Goal: Navigation & Orientation: Find specific page/section

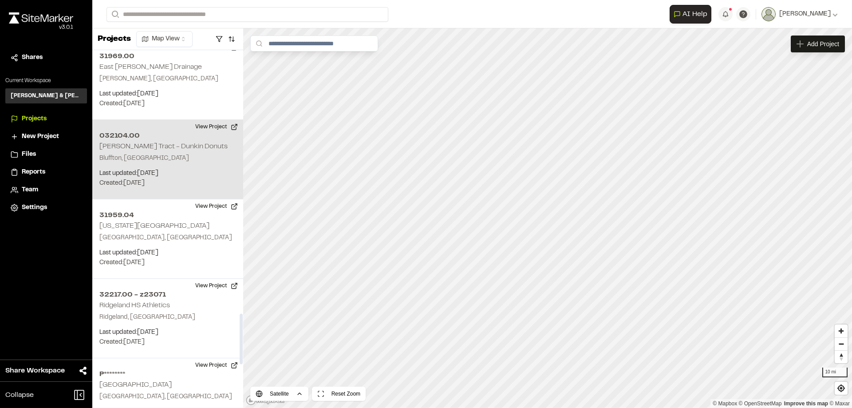
scroll to position [1864, 0]
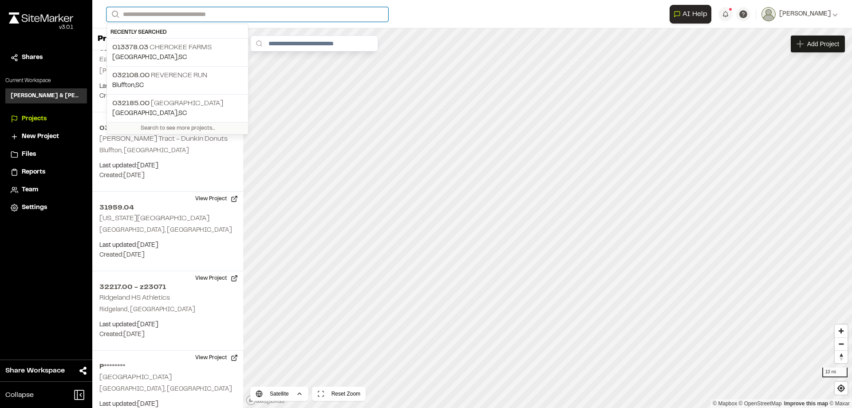
click at [252, 10] on input "Search" at bounding box center [248, 14] width 282 height 15
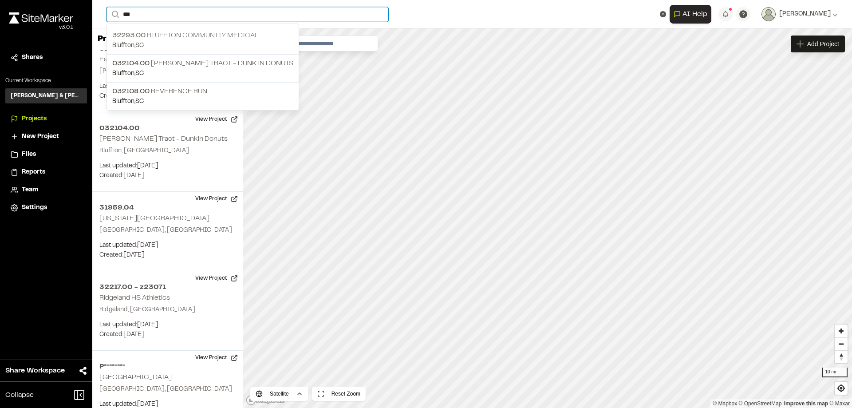
type input "***"
click at [186, 34] on p "32293.00 Bluffton Community Medical" at bounding box center [202, 35] width 181 height 11
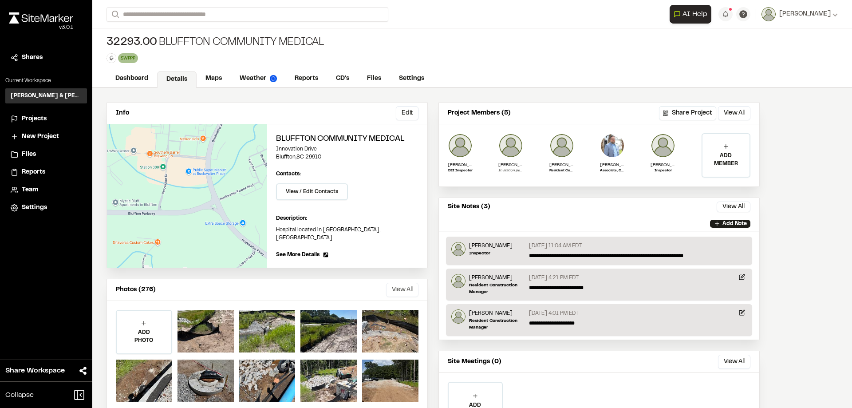
click at [398, 283] on button "View All" at bounding box center [402, 290] width 32 height 14
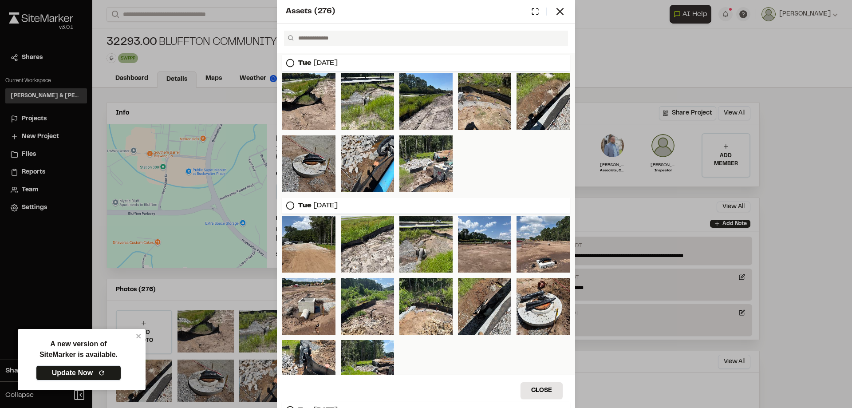
click at [71, 372] on link "Update Now" at bounding box center [78, 372] width 85 height 15
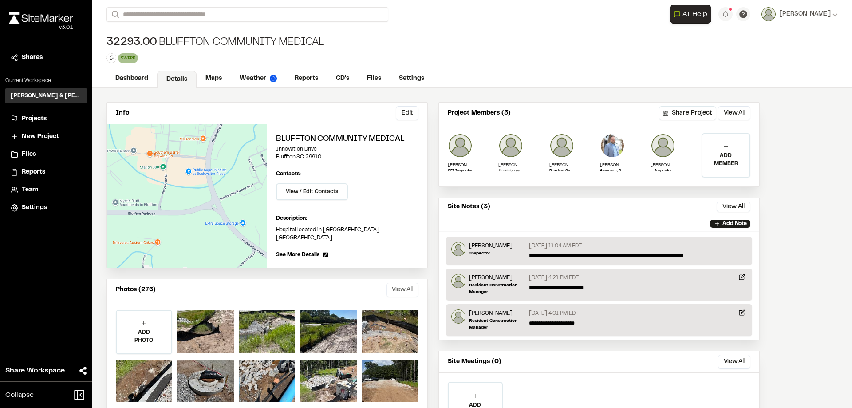
click at [413, 283] on button "View All" at bounding box center [402, 290] width 32 height 14
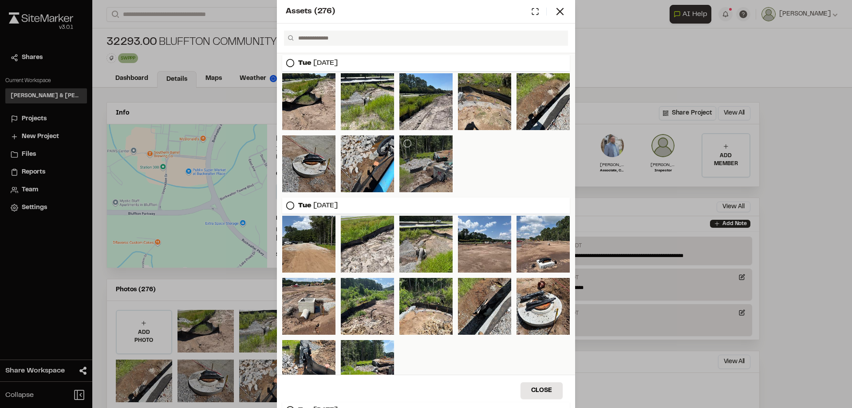
click at [423, 174] on div at bounding box center [425, 163] width 53 height 57
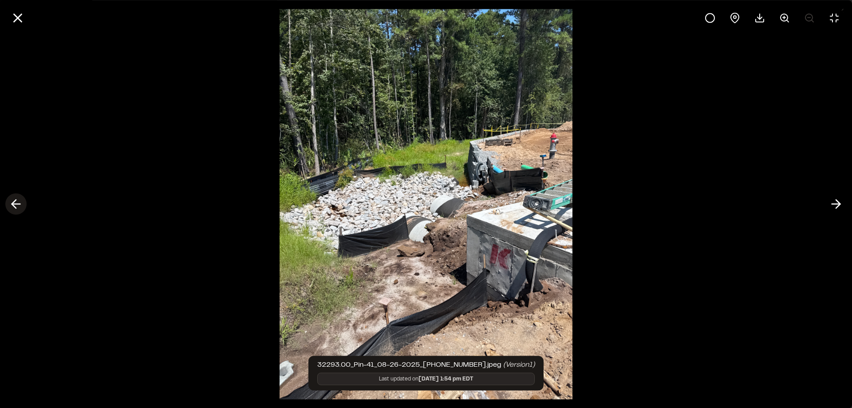
click at [24, 203] on button at bounding box center [15, 204] width 21 height 21
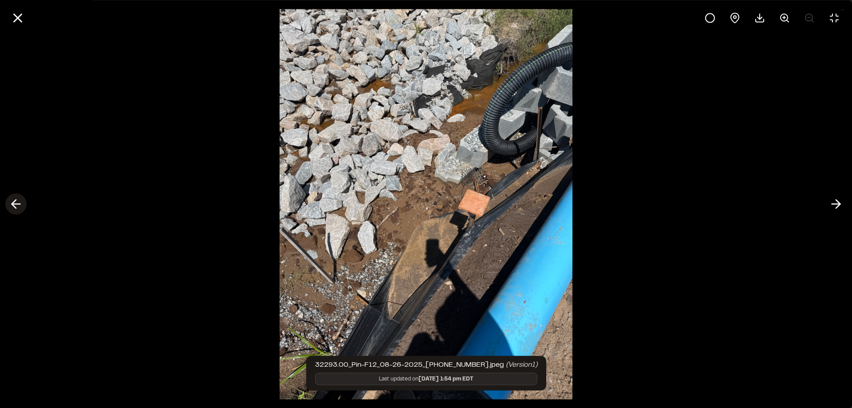
click at [18, 203] on icon at bounding box center [16, 204] width 14 height 15
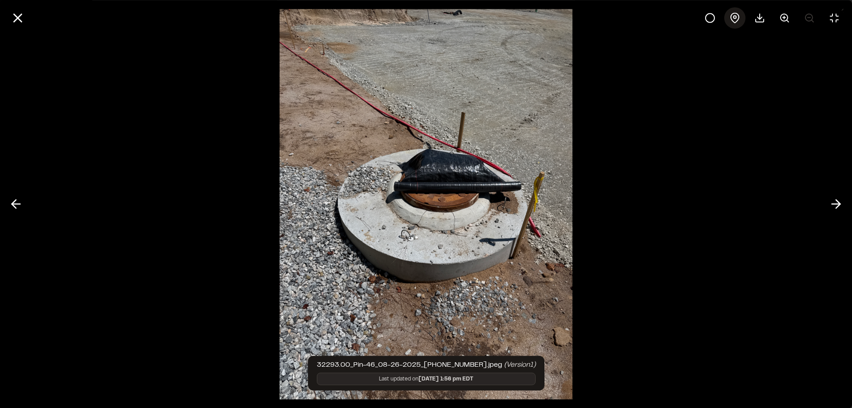
click at [738, 19] on icon at bounding box center [735, 17] width 11 height 11
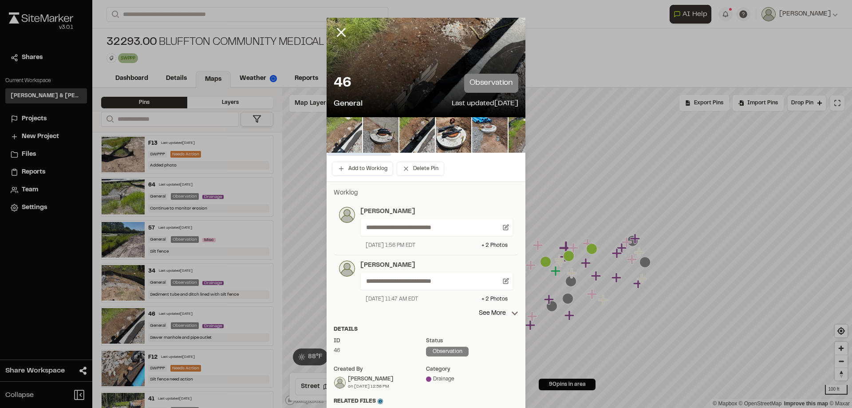
click at [340, 139] on img at bounding box center [345, 135] width 36 height 36
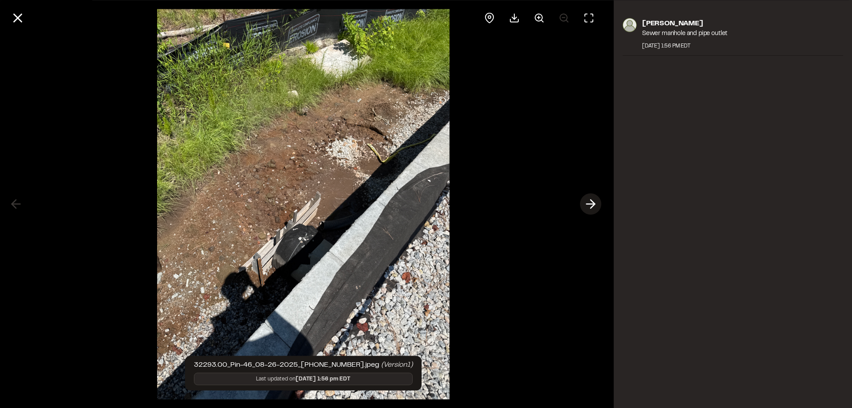
click at [595, 207] on icon at bounding box center [591, 204] width 14 height 15
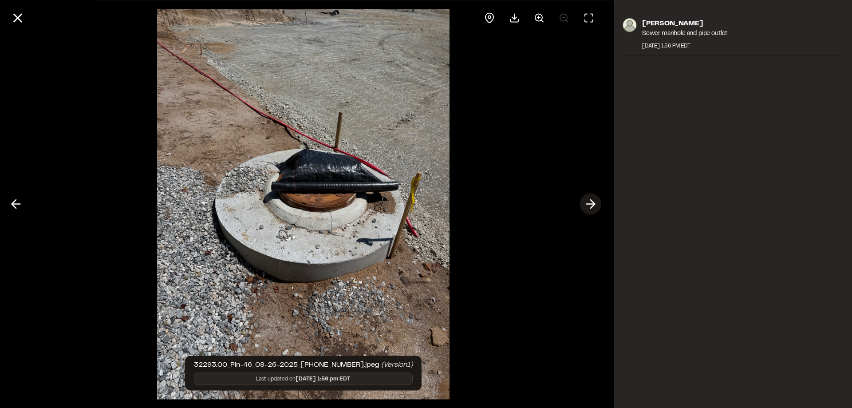
click at [595, 207] on icon at bounding box center [591, 204] width 14 height 15
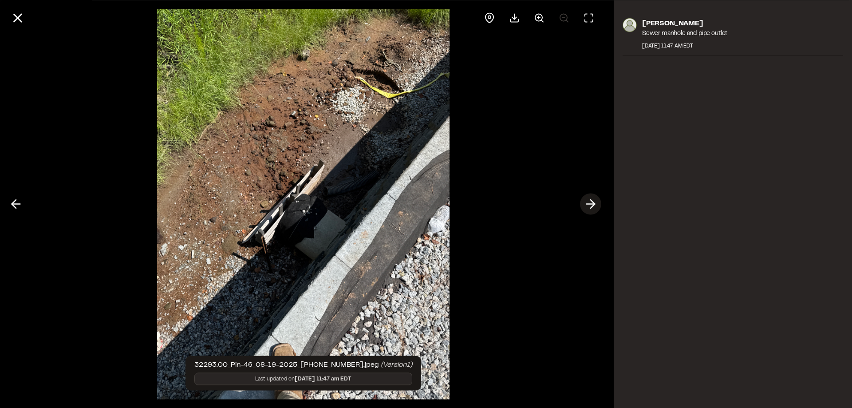
click at [595, 204] on polyline at bounding box center [593, 204] width 4 height 8
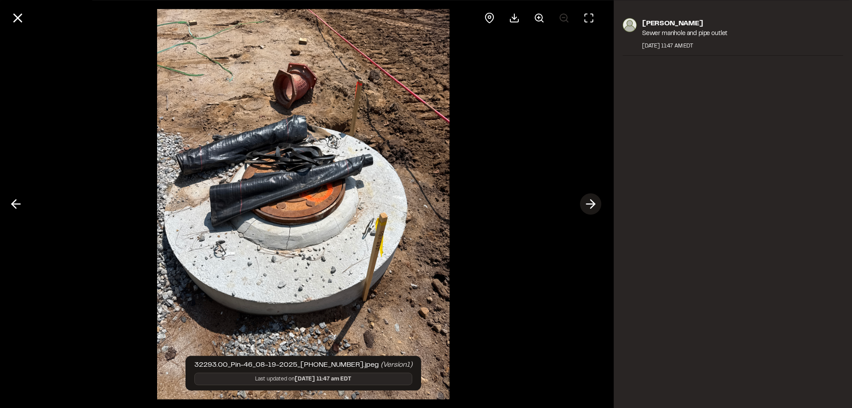
click at [595, 204] on polyline at bounding box center [593, 204] width 4 height 8
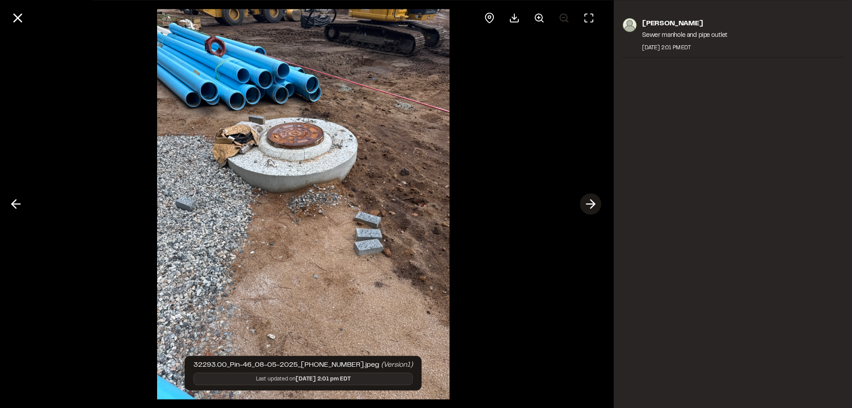
click at [588, 201] on icon at bounding box center [591, 204] width 14 height 15
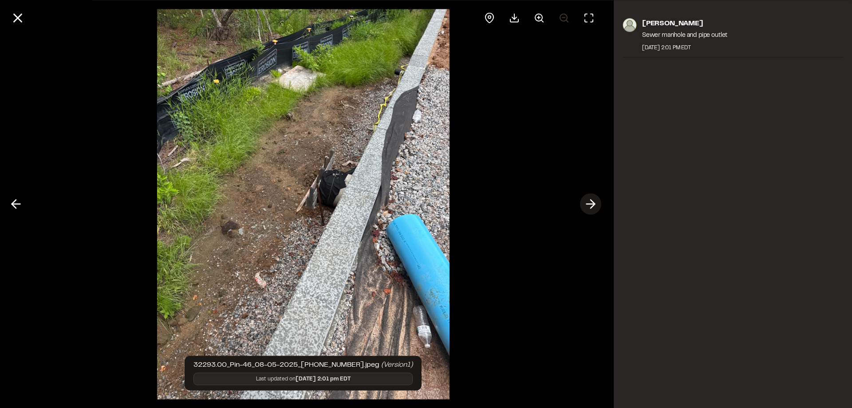
click at [588, 201] on icon at bounding box center [591, 204] width 14 height 15
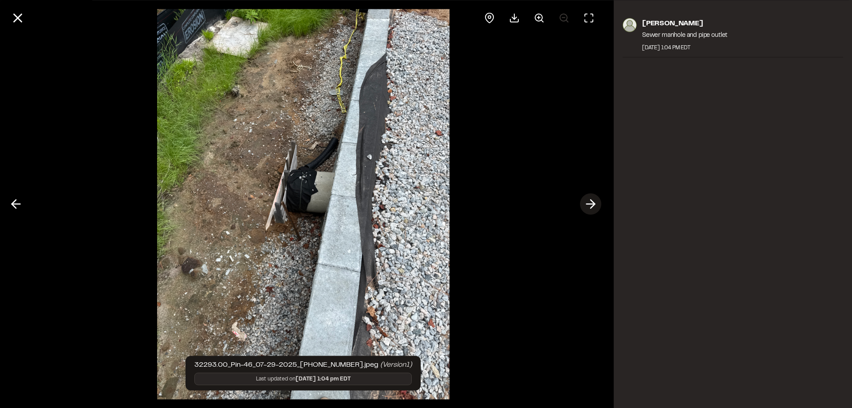
click at [588, 201] on icon at bounding box center [591, 204] width 14 height 15
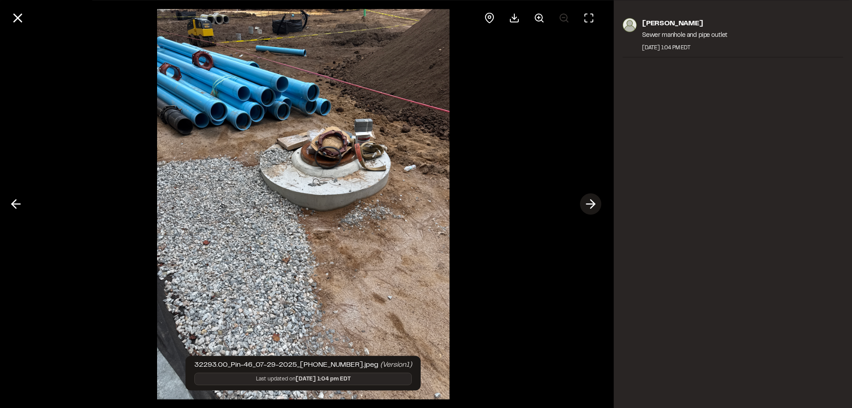
click at [588, 201] on icon at bounding box center [591, 204] width 14 height 15
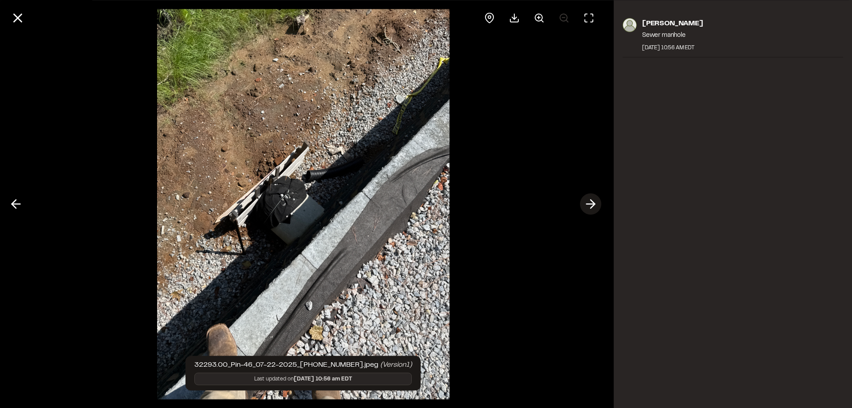
click at [588, 201] on icon at bounding box center [591, 204] width 14 height 15
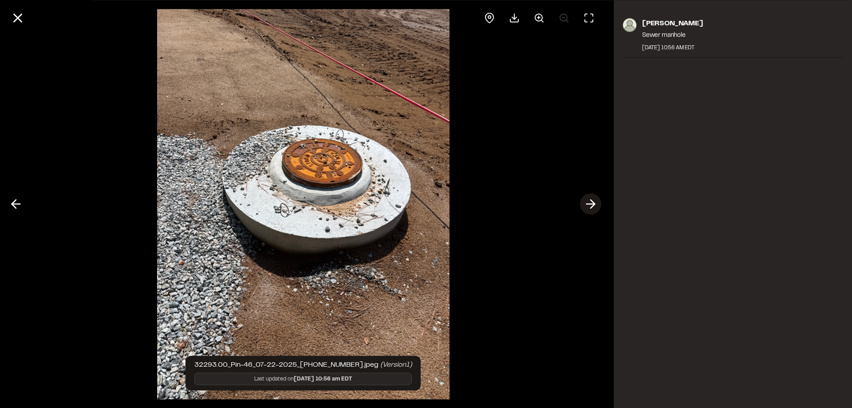
click at [588, 201] on icon at bounding box center [591, 204] width 14 height 15
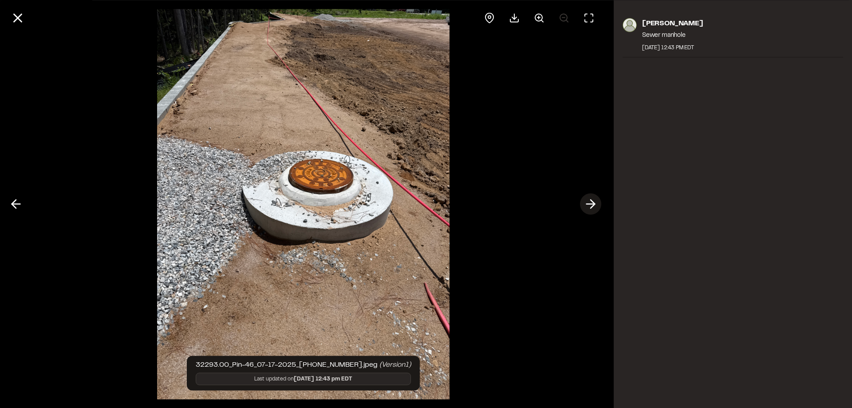
click at [588, 201] on icon at bounding box center [591, 204] width 14 height 15
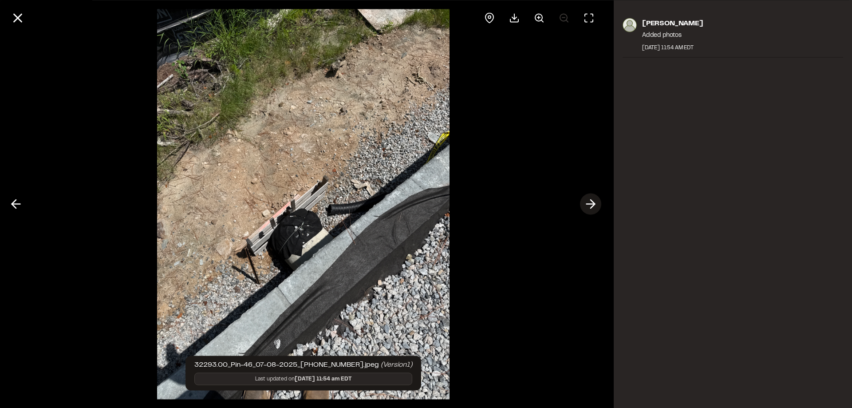
click at [588, 201] on icon at bounding box center [591, 204] width 14 height 15
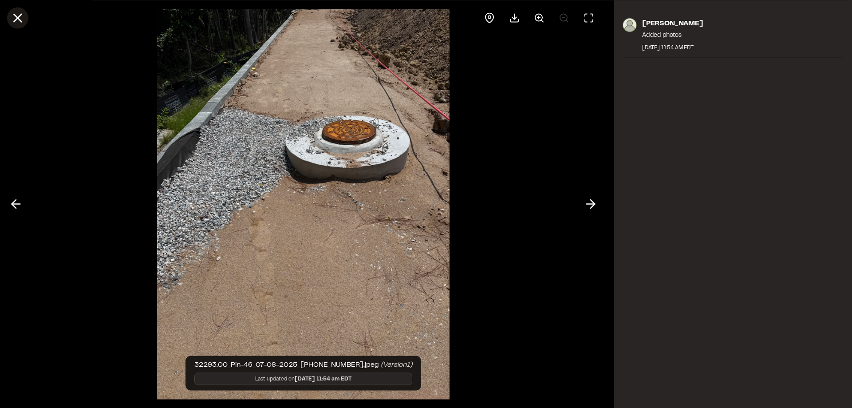
click at [19, 21] on icon at bounding box center [17, 17] width 15 height 15
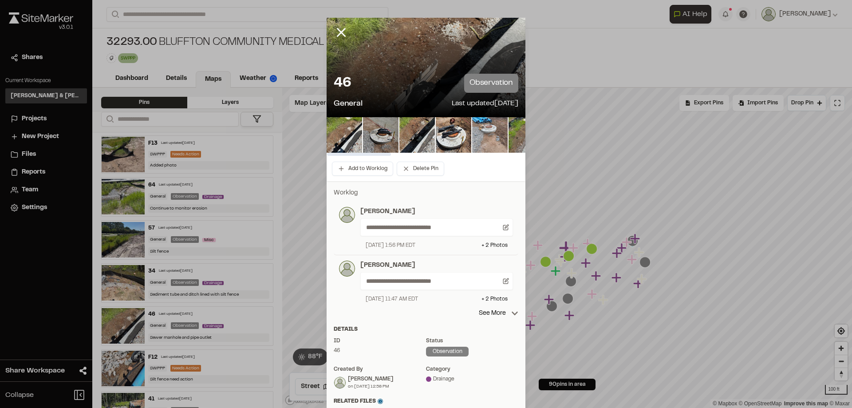
click at [492, 138] on img at bounding box center [490, 135] width 36 height 36
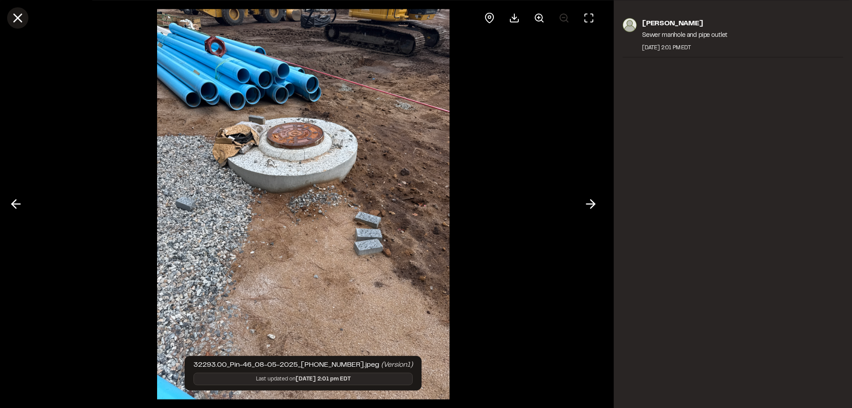
click at [25, 18] on icon at bounding box center [17, 17] width 15 height 15
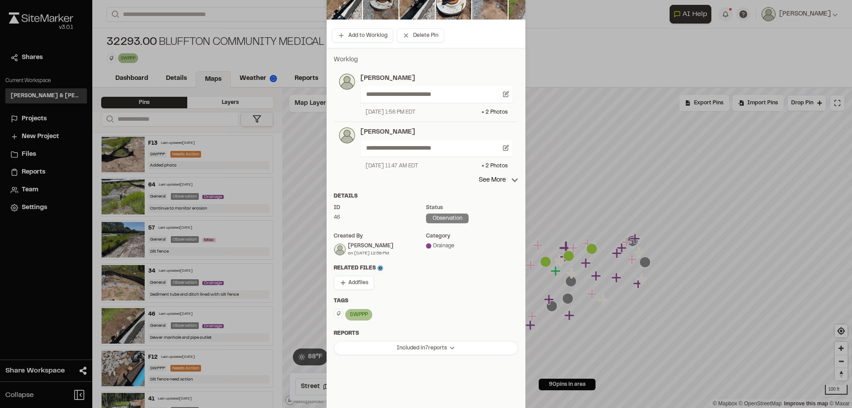
scroll to position [166, 0]
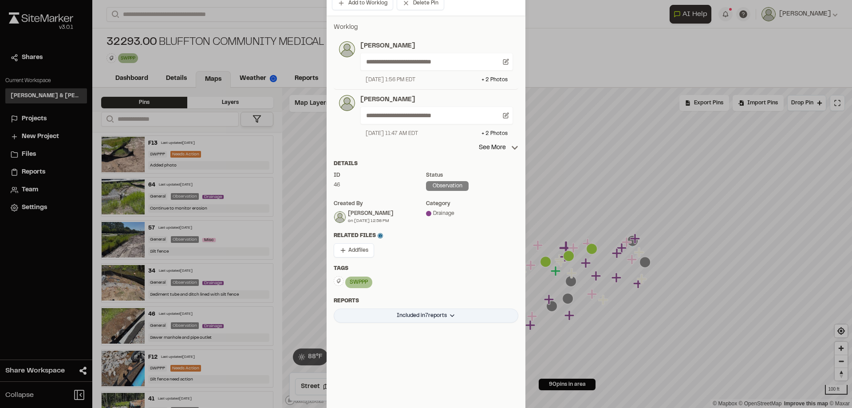
click at [423, 316] on html "Close sidebar v 3.0.1 Shares Current Workspace Davis & Floyd Inc. D& Projects N…" at bounding box center [426, 204] width 852 height 408
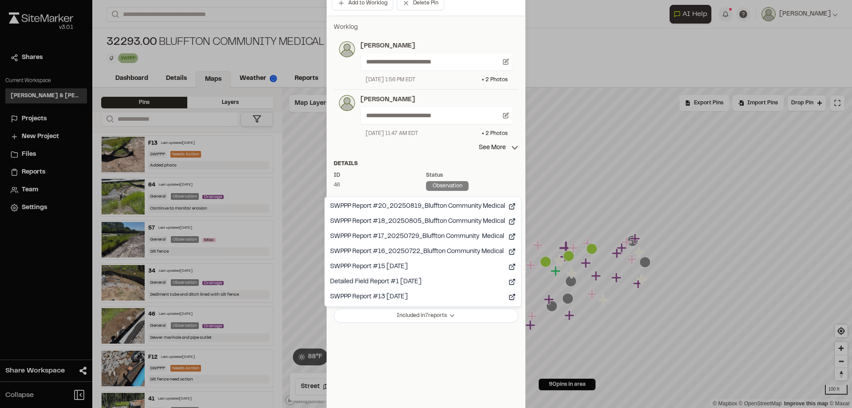
click at [417, 349] on html "Close sidebar v 3.0.1 Shares Current Workspace Davis & Floyd Inc. D& Projects N…" at bounding box center [426, 204] width 852 height 408
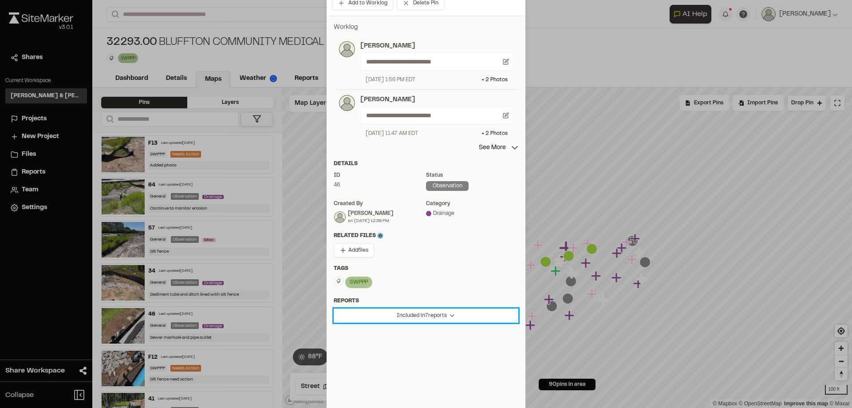
scroll to position [0, 0]
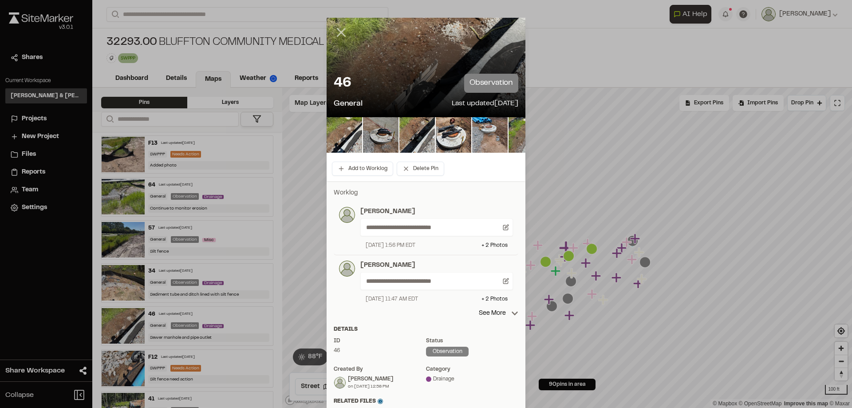
click at [340, 30] on line at bounding box center [342, 33] width 8 height 8
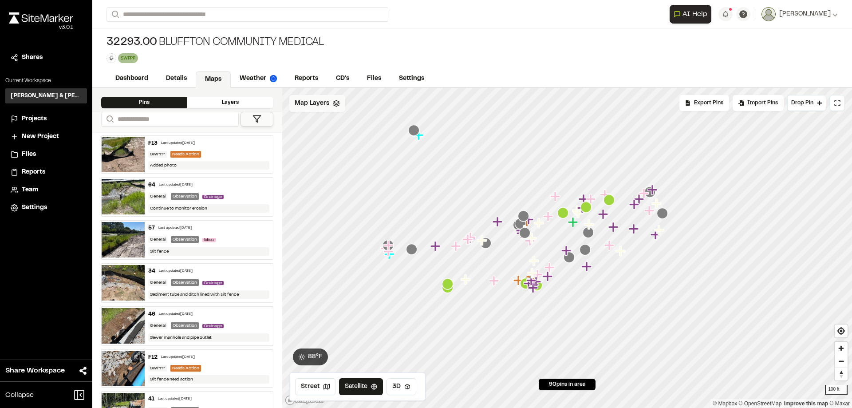
click at [333, 106] on icon at bounding box center [336, 103] width 7 height 7
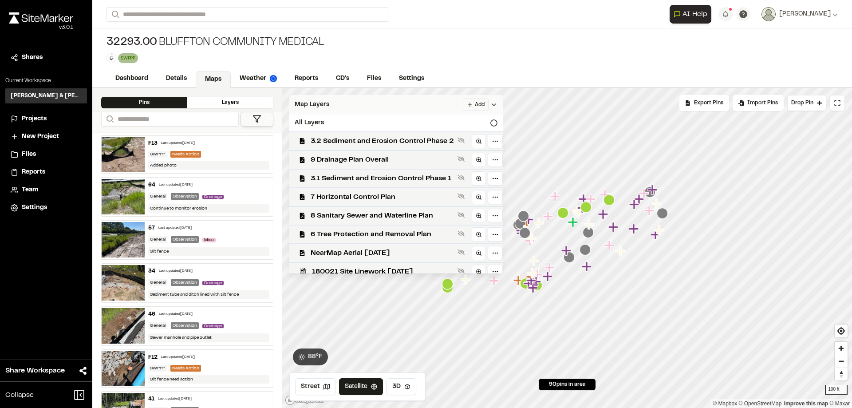
click at [332, 106] on div "Map Layers Add" at bounding box center [396, 105] width 214 height 20
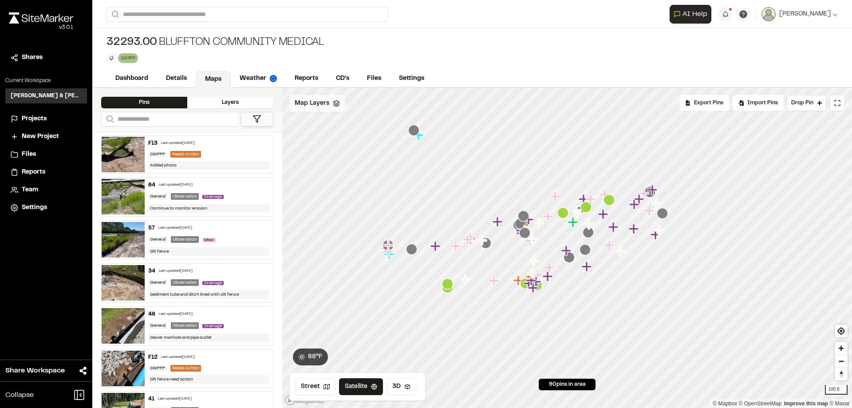
click at [258, 118] on polygon at bounding box center [257, 119] width 8 height 7
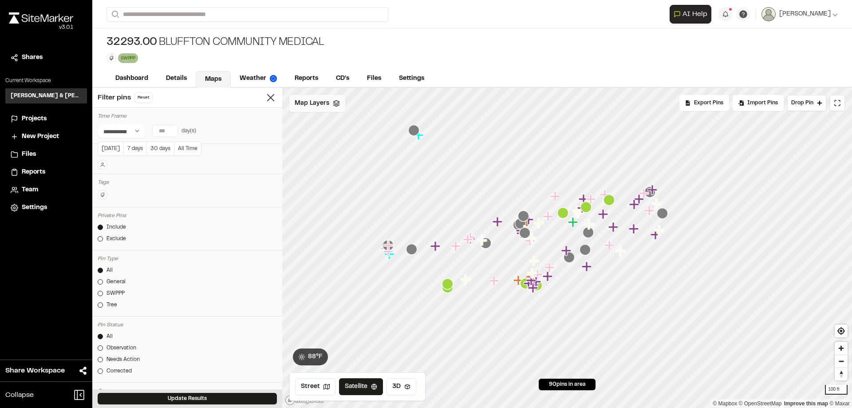
click at [165, 130] on input "number" at bounding box center [165, 131] width 25 height 12
click at [103, 152] on button "Today" at bounding box center [111, 149] width 26 height 14
type input "*"
click at [205, 401] on button "Update Results" at bounding box center [187, 399] width 179 height 12
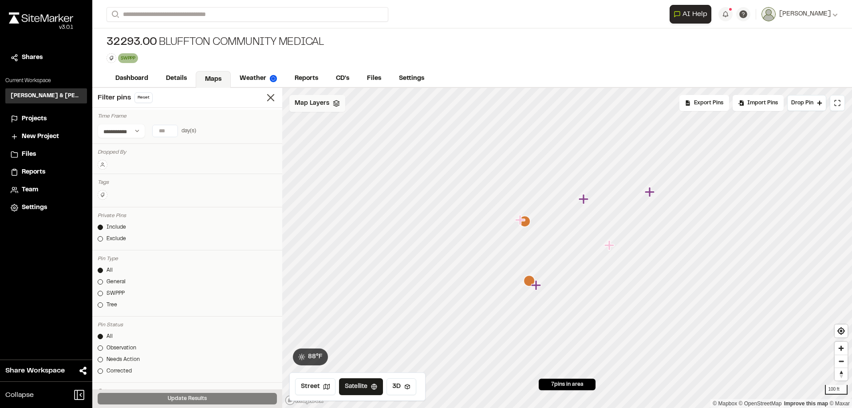
click at [530, 282] on icon "Map marker" at bounding box center [529, 280] width 11 height 11
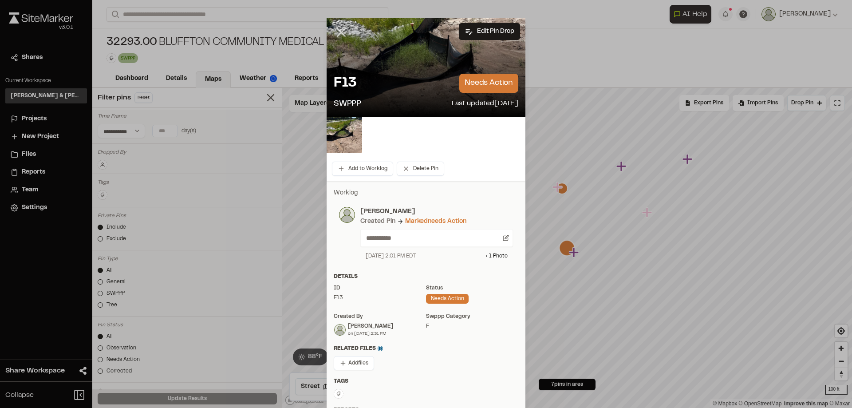
click at [338, 29] on line at bounding box center [342, 33] width 8 height 8
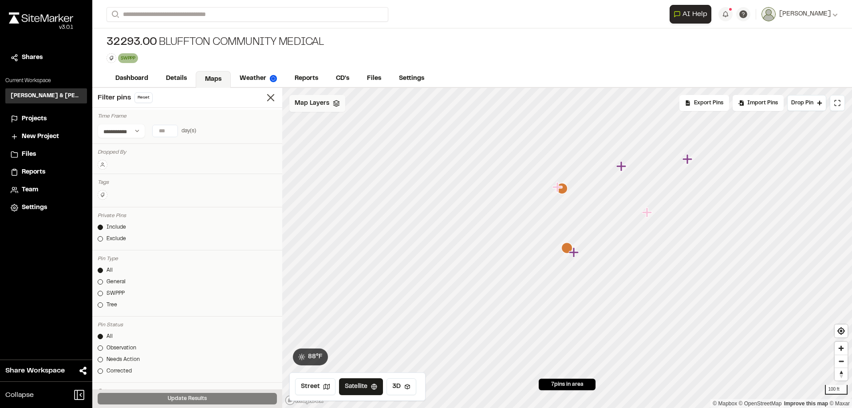
click at [577, 257] on icon "Map marker" at bounding box center [575, 253] width 12 height 12
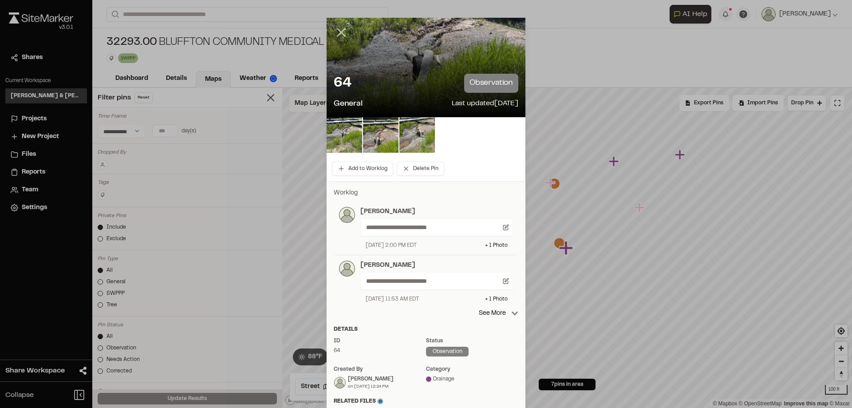
click at [336, 32] on icon at bounding box center [341, 32] width 15 height 15
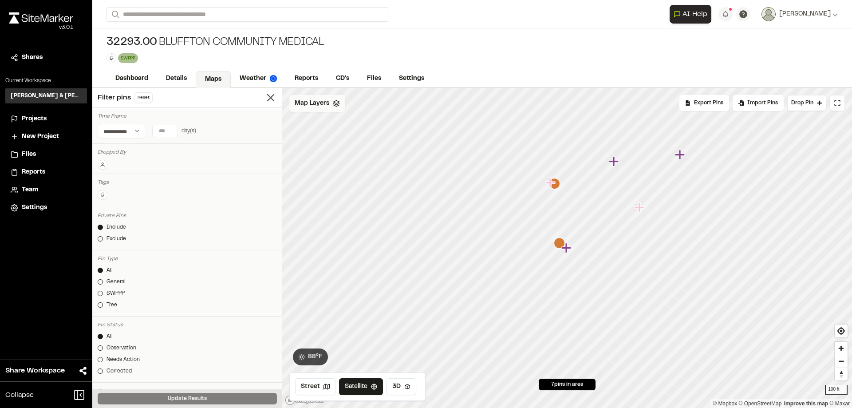
click at [549, 185] on icon "Map marker" at bounding box center [551, 183] width 10 height 10
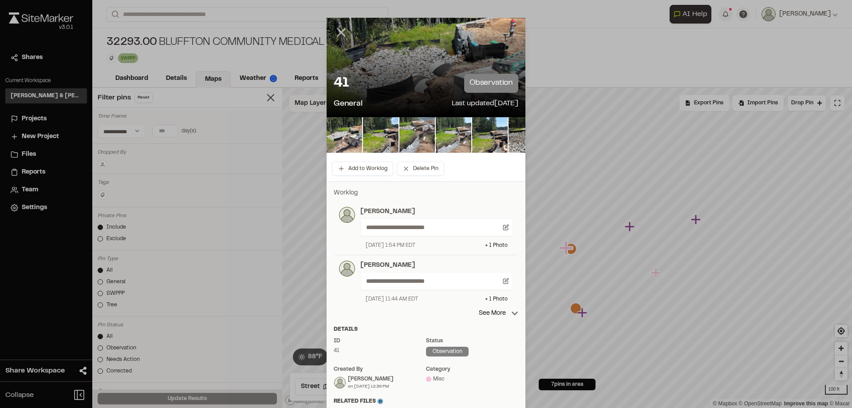
click at [339, 34] on icon at bounding box center [341, 32] width 15 height 15
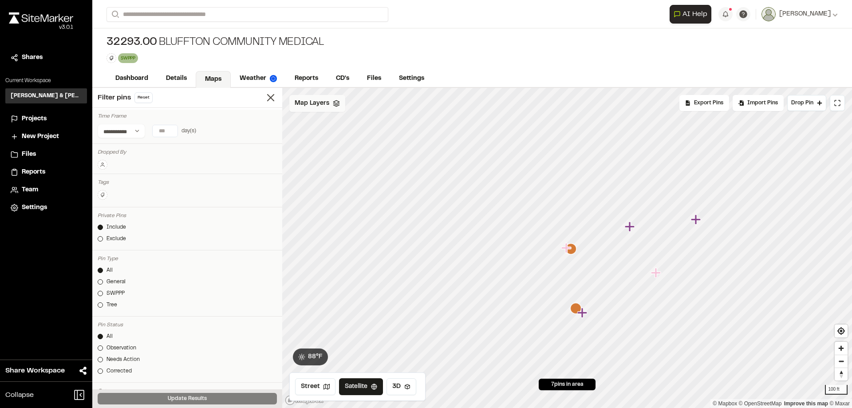
click at [574, 250] on icon "Map marker" at bounding box center [570, 248] width 11 height 11
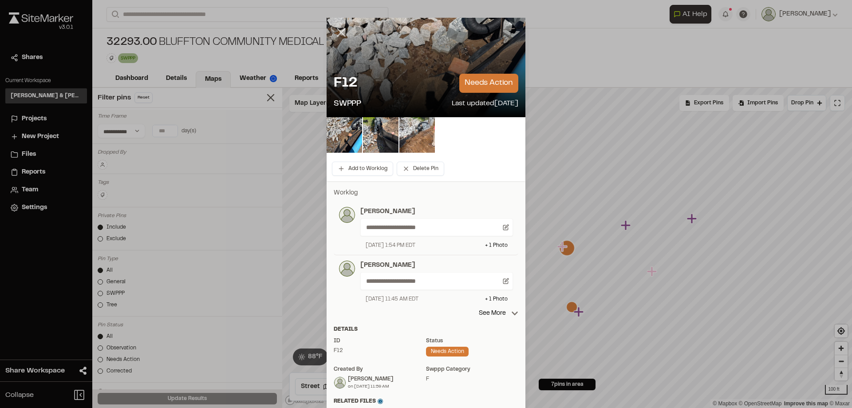
click at [335, 28] on icon at bounding box center [341, 32] width 15 height 15
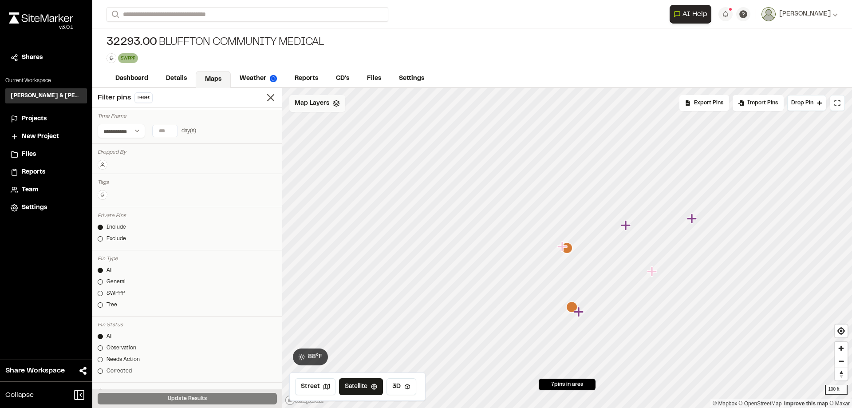
click at [692, 221] on icon "Map marker" at bounding box center [692, 219] width 10 height 10
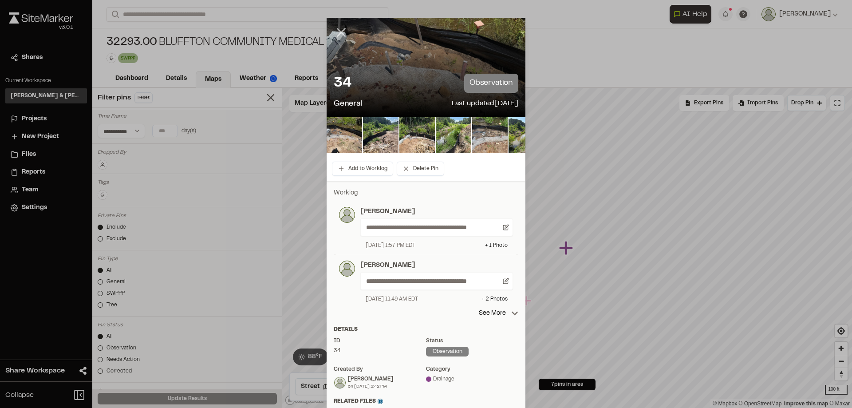
click at [338, 32] on line at bounding box center [342, 33] width 8 height 8
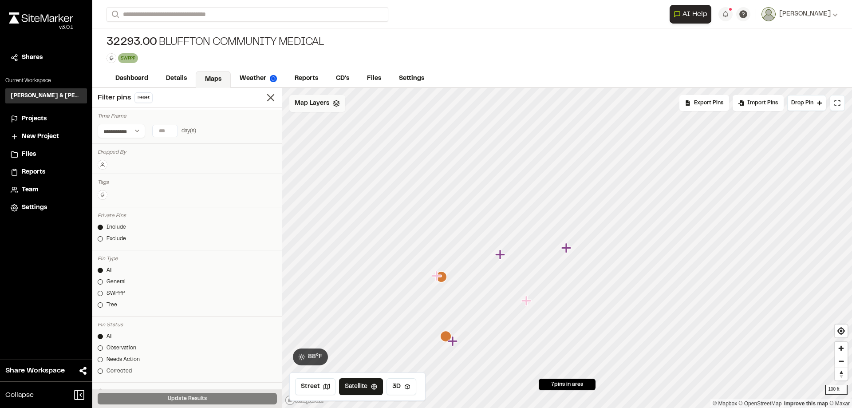
click at [525, 302] on icon "Map marker" at bounding box center [527, 301] width 10 height 10
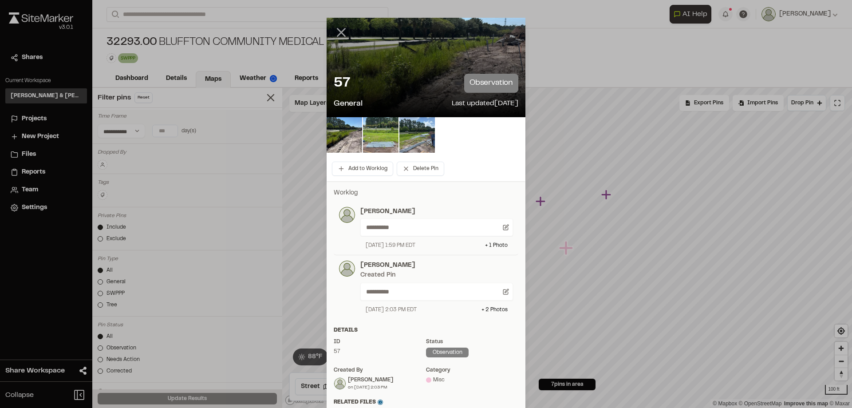
click at [338, 29] on line at bounding box center [342, 33] width 8 height 8
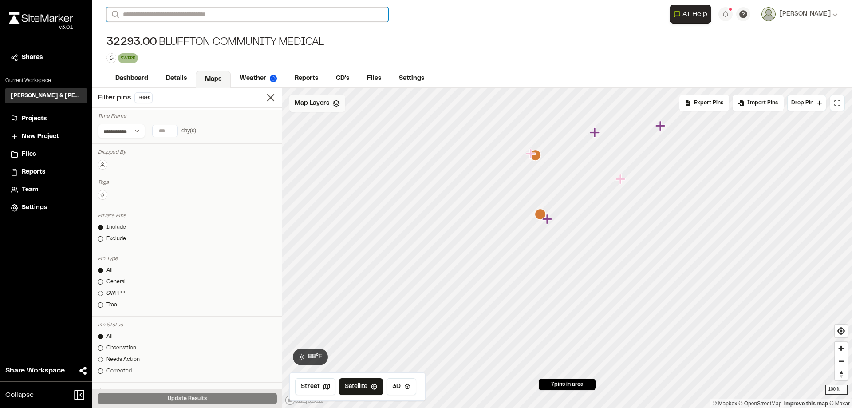
click at [175, 12] on input "Search" at bounding box center [248, 14] width 282 height 15
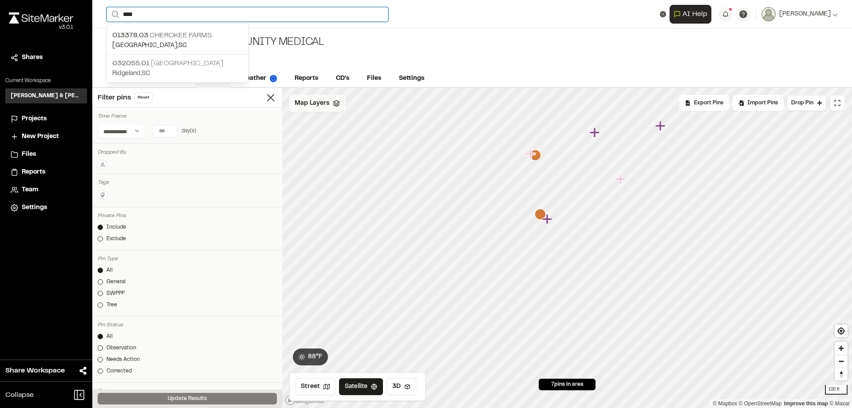
type input "****"
click at [193, 62] on p "032055.01 Cherry Point Business Center" at bounding box center [177, 63] width 130 height 11
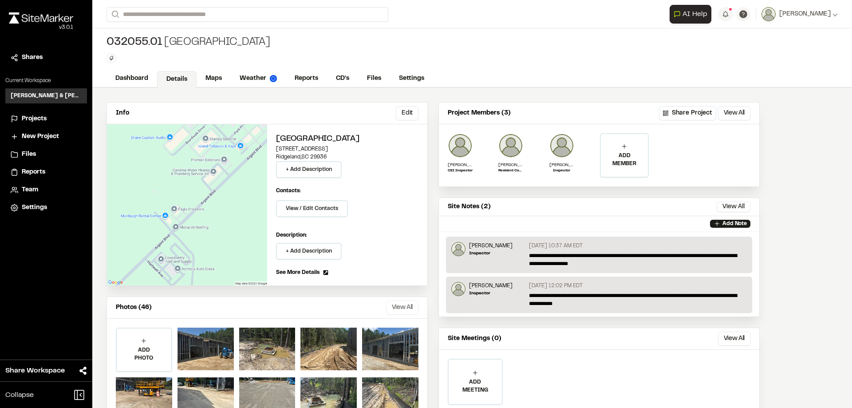
click at [403, 312] on button "View All" at bounding box center [402, 308] width 32 height 14
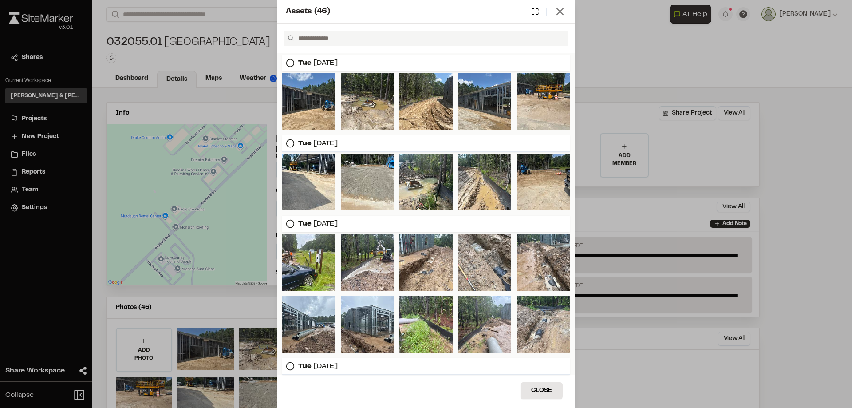
click at [561, 9] on icon at bounding box center [560, 11] width 12 height 12
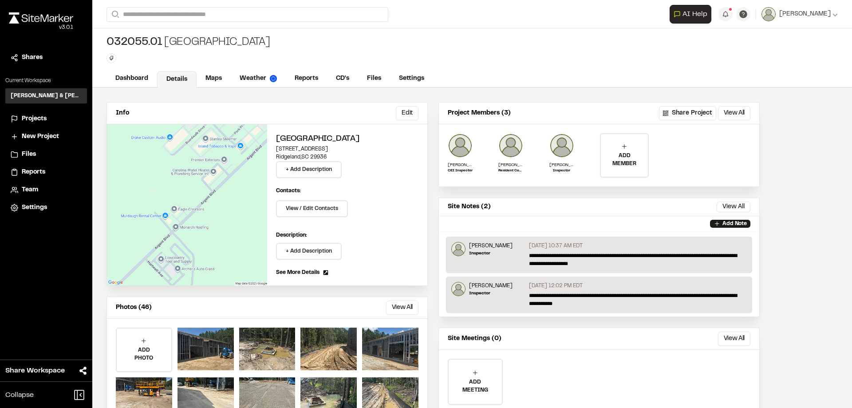
click at [33, 116] on span "Projects" at bounding box center [34, 119] width 25 height 10
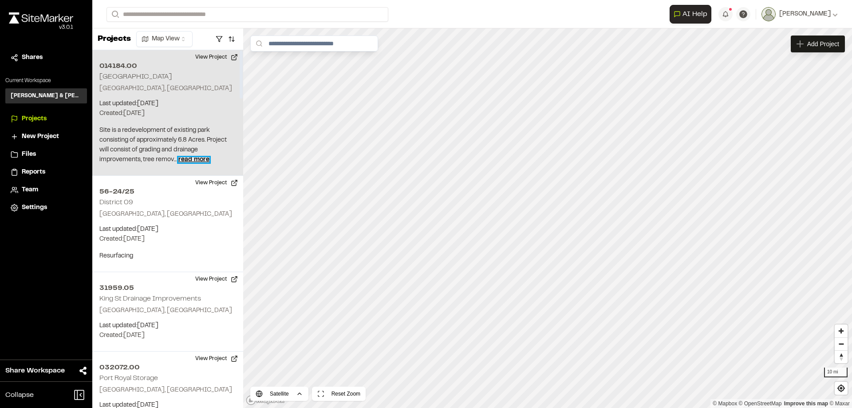
click at [200, 158] on span "read more" at bounding box center [193, 159] width 31 height 5
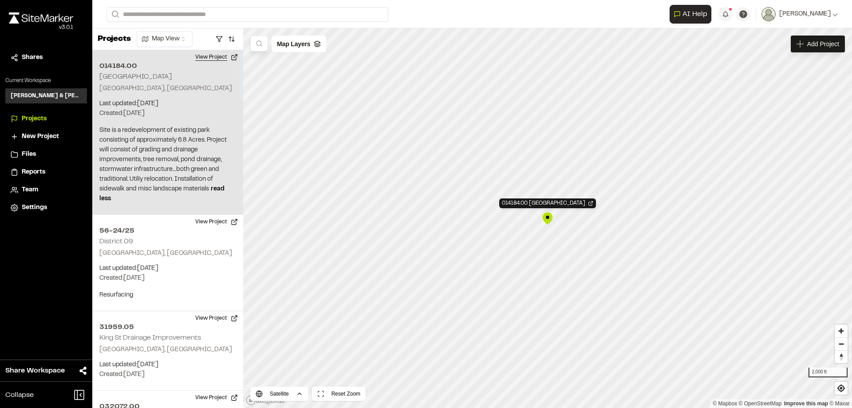
click at [214, 55] on button "View Project" at bounding box center [216, 57] width 53 height 14
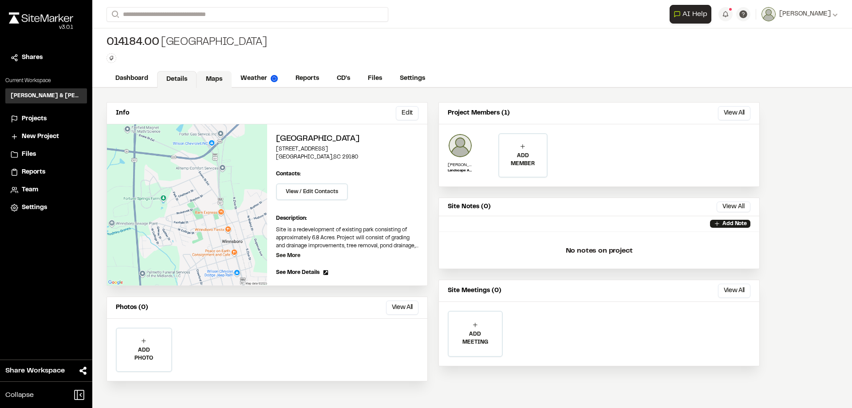
click at [205, 79] on link "Maps" at bounding box center [214, 79] width 35 height 17
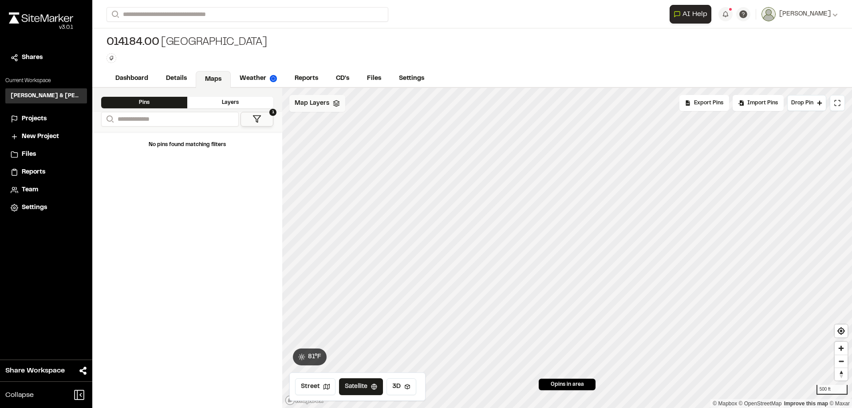
click at [336, 108] on div "Map Layers" at bounding box center [317, 103] width 56 height 17
click at [298, 105] on span "Map Layers" at bounding box center [312, 105] width 35 height 10
click at [189, 77] on link "Details" at bounding box center [177, 79] width 40 height 17
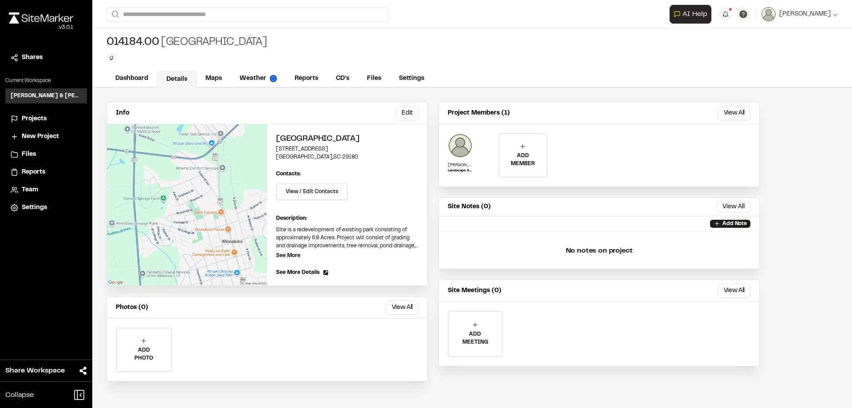
click at [31, 119] on span "Projects" at bounding box center [34, 119] width 25 height 10
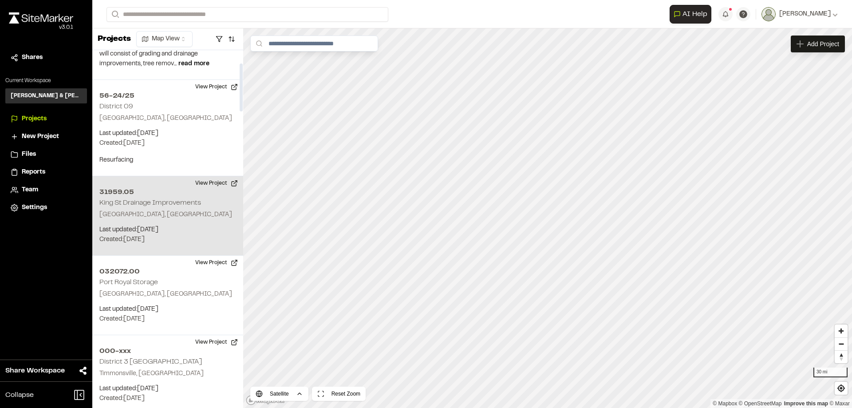
scroll to position [133, 0]
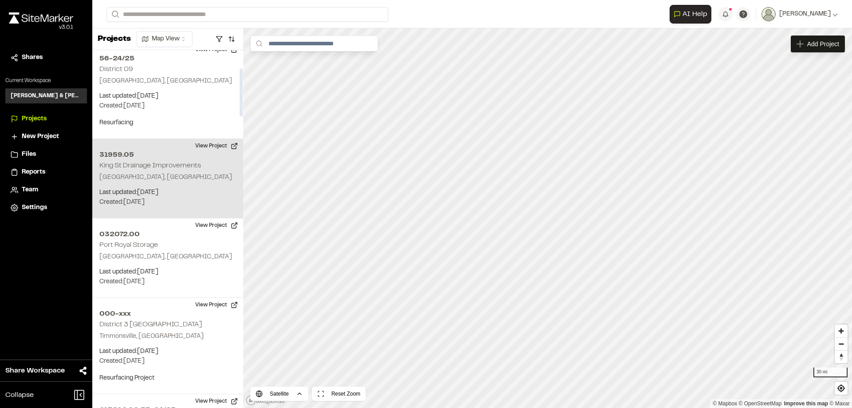
click at [172, 181] on p "Beaufort, SC" at bounding box center [167, 178] width 137 height 10
click at [548, 217] on div "31959.05 King St Drainage Improvements" at bounding box center [547, 218] width 13 height 13
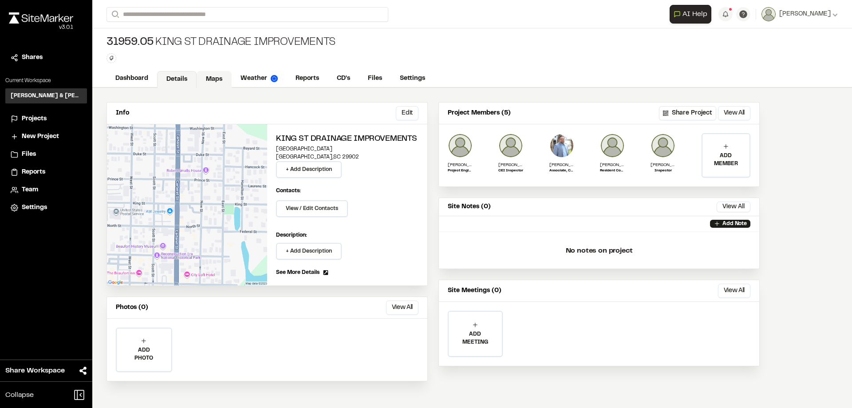
click at [212, 79] on link "Maps" at bounding box center [214, 79] width 35 height 17
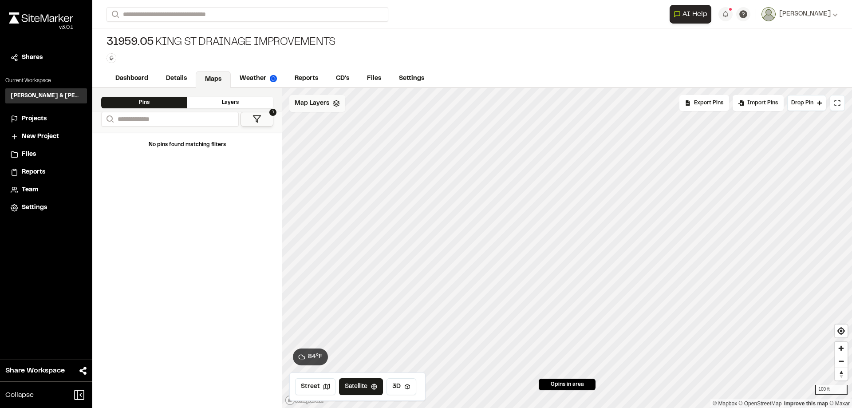
click at [337, 105] on icon at bounding box center [336, 103] width 7 height 7
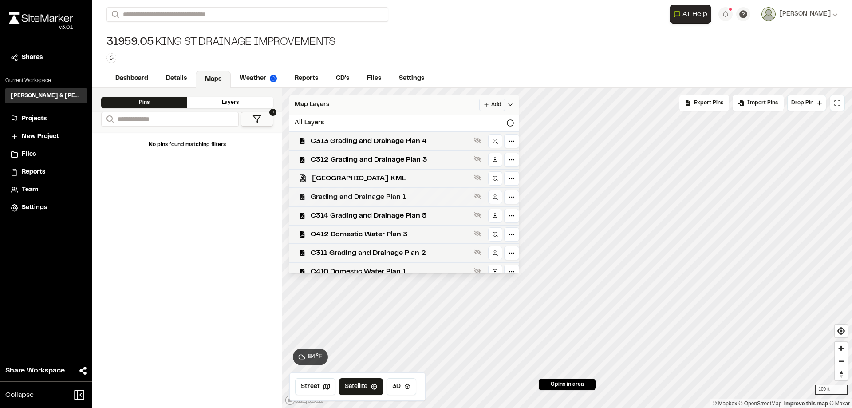
click at [347, 198] on span "Grading and Drainage Plan 1" at bounding box center [391, 197] width 160 height 11
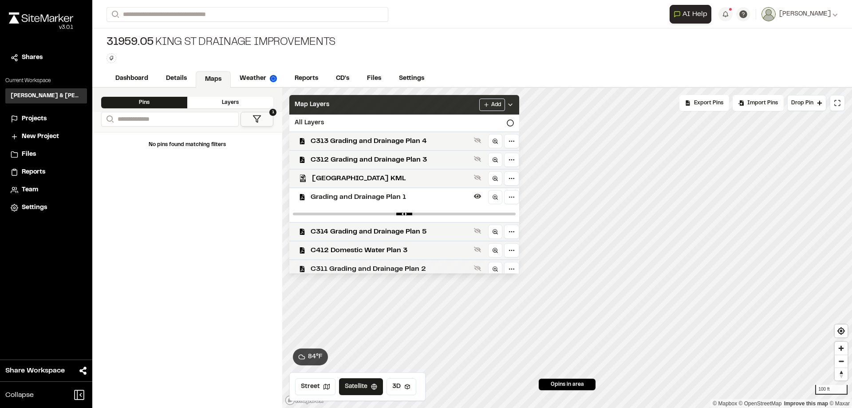
click at [388, 269] on span "C311 Grading and Drainage Plan 2" at bounding box center [391, 269] width 160 height 11
click at [388, 253] on span "C412 Domestic Water Plan 3" at bounding box center [391, 250] width 160 height 11
click at [378, 162] on span "C312 Grading and Drainage Plan 3" at bounding box center [391, 159] width 160 height 11
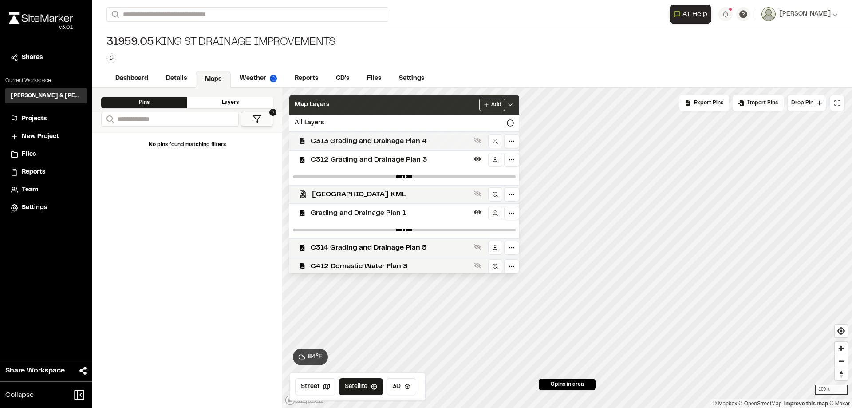
click at [379, 137] on span "C313 Grading and Drainage Plan 4" at bounding box center [391, 141] width 160 height 11
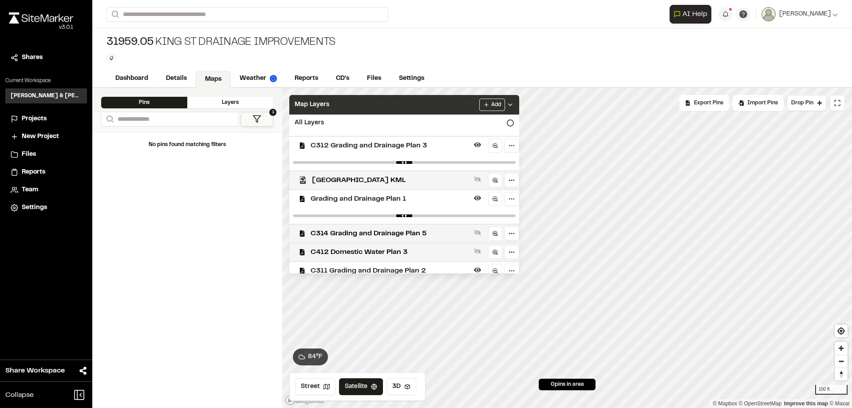
scroll to position [44, 0]
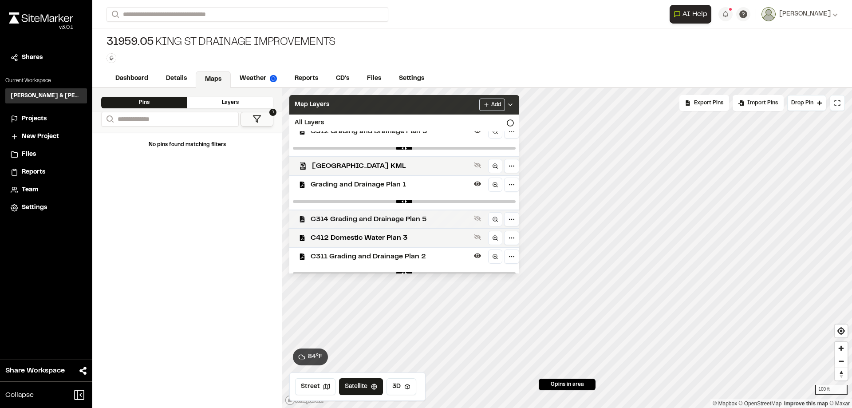
click at [387, 219] on span "C314 Grading and Drainage Plan 5" at bounding box center [391, 219] width 160 height 11
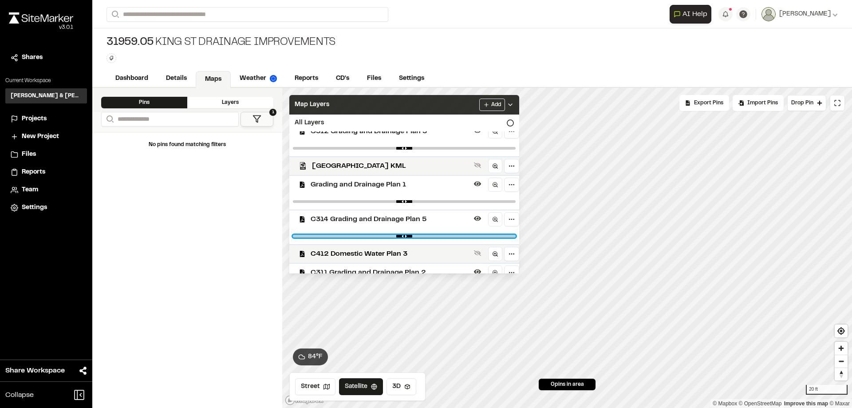
drag, startPoint x: 506, startPoint y: 235, endPoint x: 403, endPoint y: 229, distance: 102.7
type input "***"
click at [403, 235] on input "range" at bounding box center [404, 236] width 223 height 3
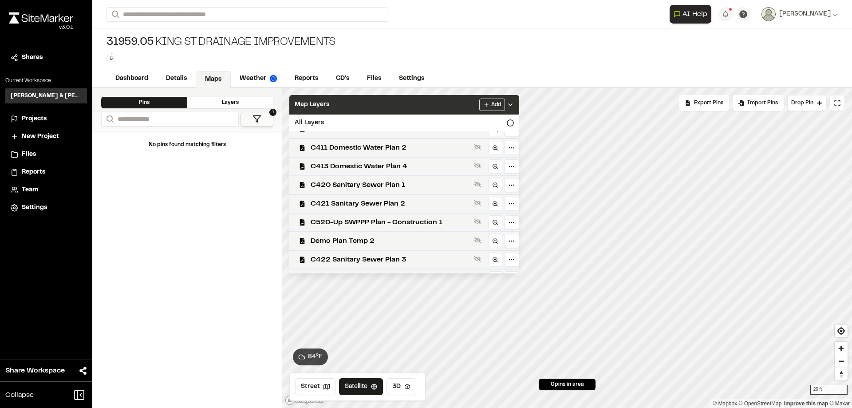
scroll to position [266, 0]
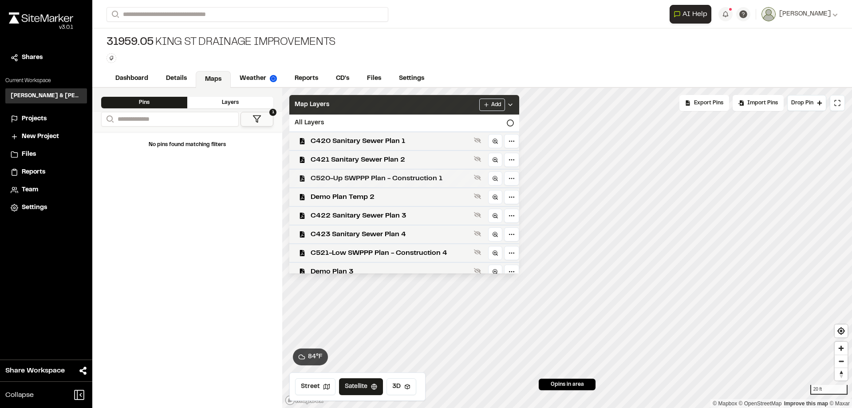
click at [417, 178] on span "C520-Up SWPPP Plan - Construction 1" at bounding box center [391, 178] width 160 height 11
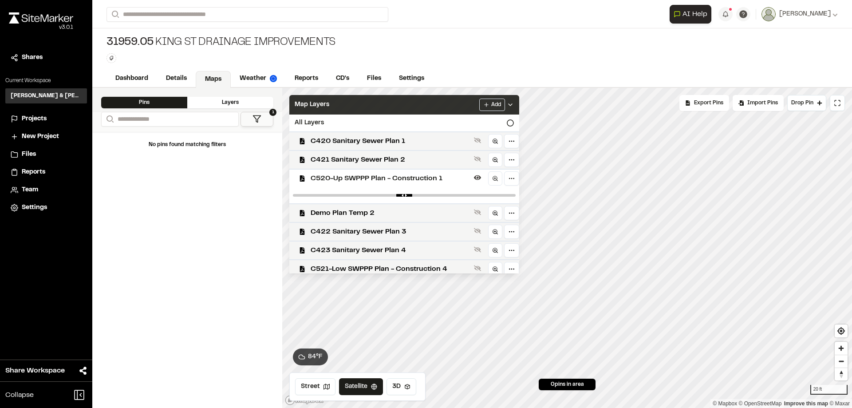
click at [425, 176] on span "C520-Up SWPPP Plan - Construction 1" at bounding box center [391, 178] width 160 height 11
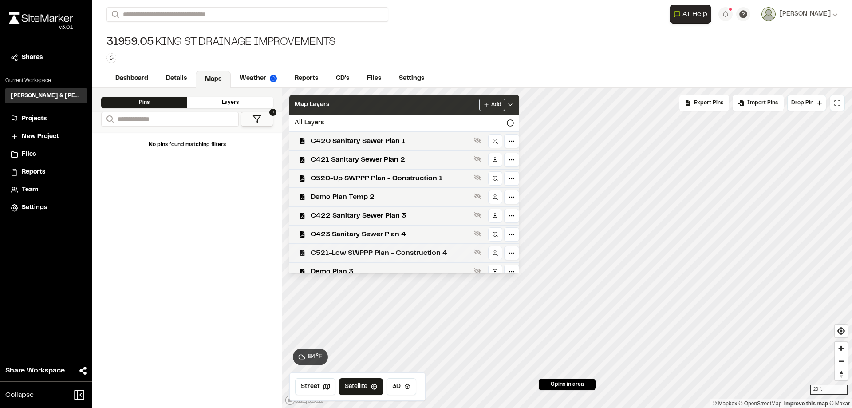
click at [403, 249] on span "C521-Low SWPPP Plan - Construction 4" at bounding box center [391, 253] width 160 height 11
drag, startPoint x: 507, startPoint y: 269, endPoint x: 455, endPoint y: 263, distance: 52.6
type input "****"
click at [455, 269] on input "range" at bounding box center [404, 270] width 223 height 3
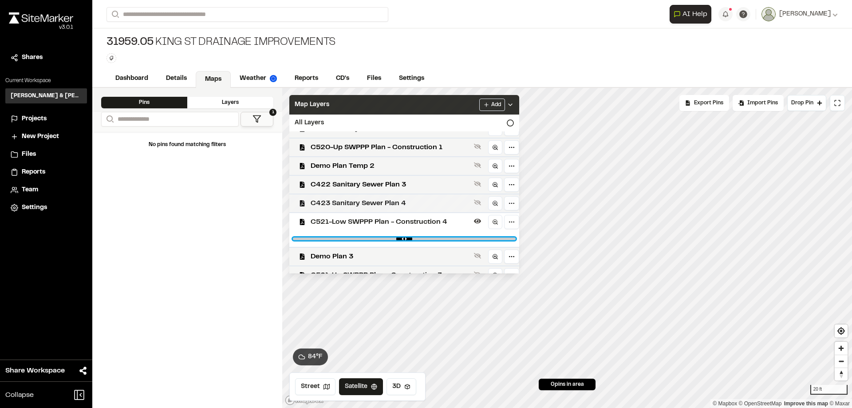
scroll to position [311, 0]
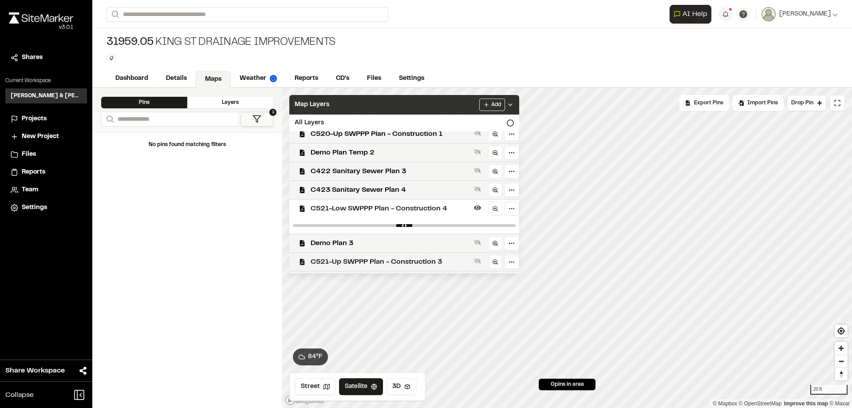
click at [402, 258] on span "C521-Up SWPPP Plan - Construction 3" at bounding box center [391, 262] width 160 height 11
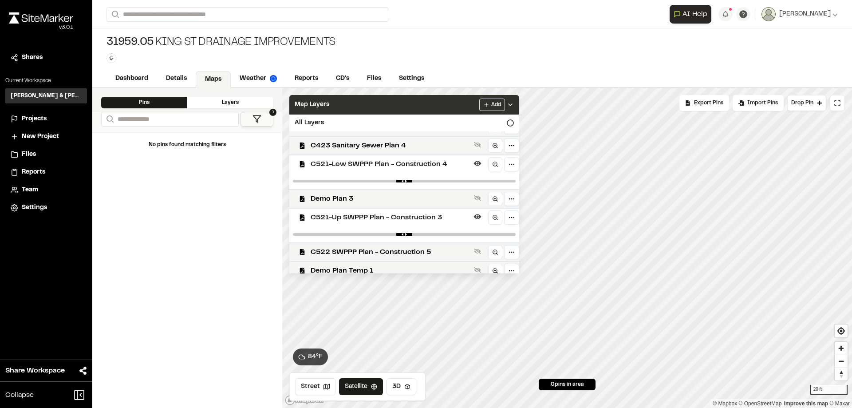
scroll to position [399, 0]
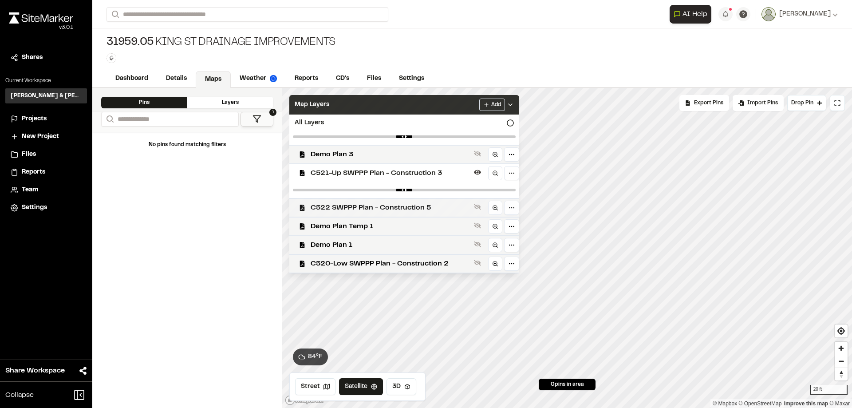
click at [404, 210] on span "C522 SWPPP Plan - Construction 5" at bounding box center [391, 207] width 160 height 11
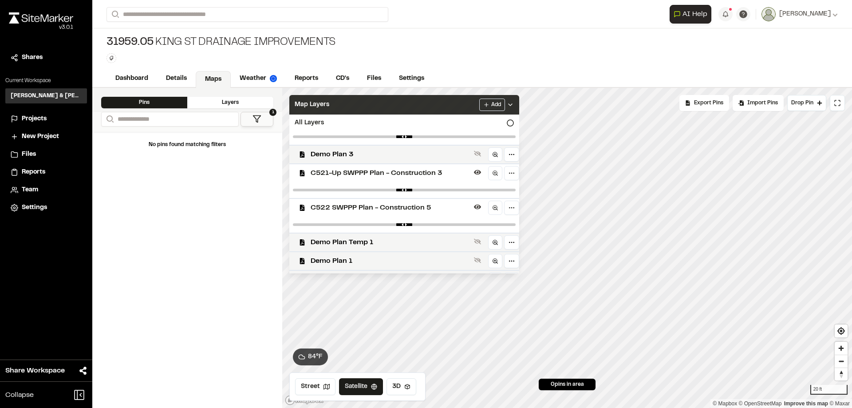
click at [423, 173] on span "C521-Up SWPPP Plan - Construction 3" at bounding box center [391, 173] width 160 height 11
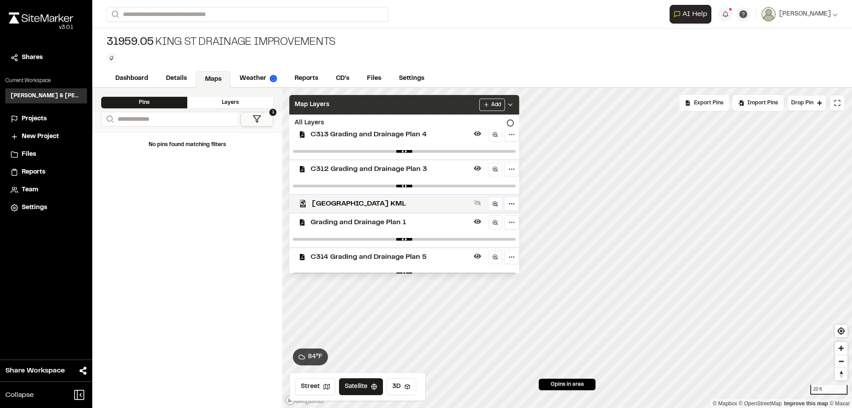
scroll to position [0, 0]
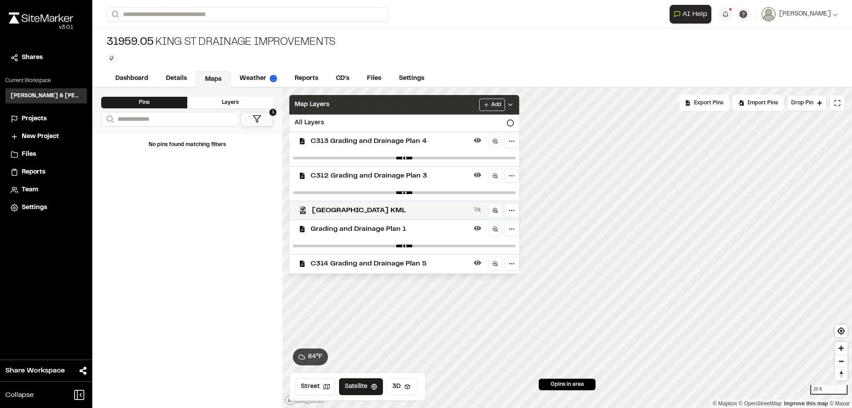
click at [416, 138] on span "C313 Grading and Drainage Plan 4" at bounding box center [391, 141] width 160 height 11
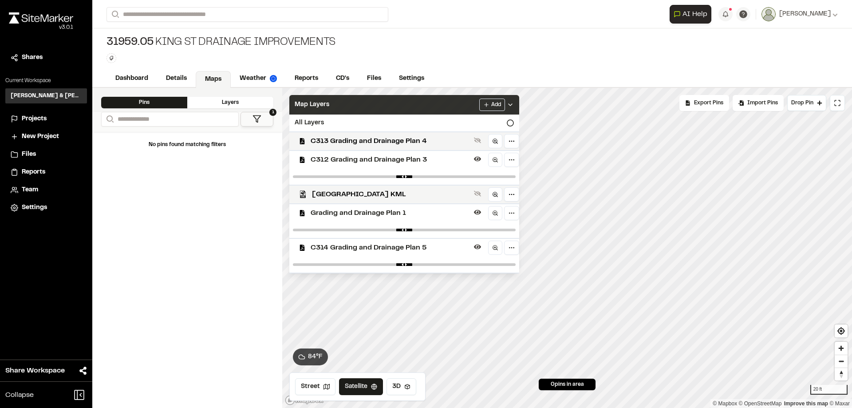
click at [411, 159] on span "C312 Grading and Drainage Plan 3" at bounding box center [391, 159] width 160 height 11
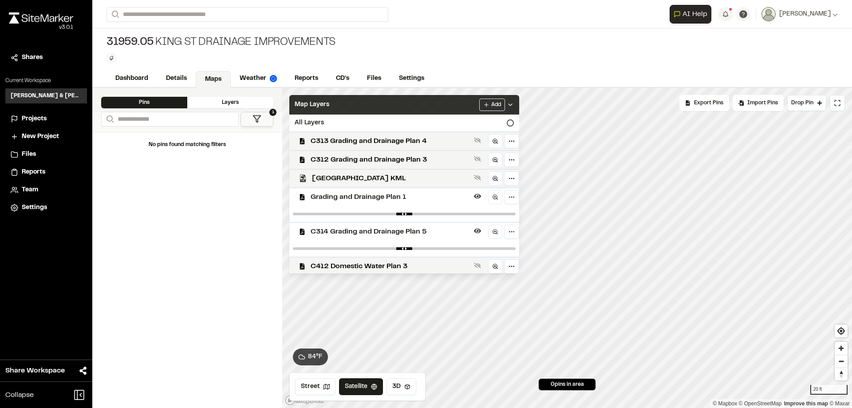
click at [402, 198] on span "Grading and Drainage Plan 1" at bounding box center [391, 197] width 160 height 11
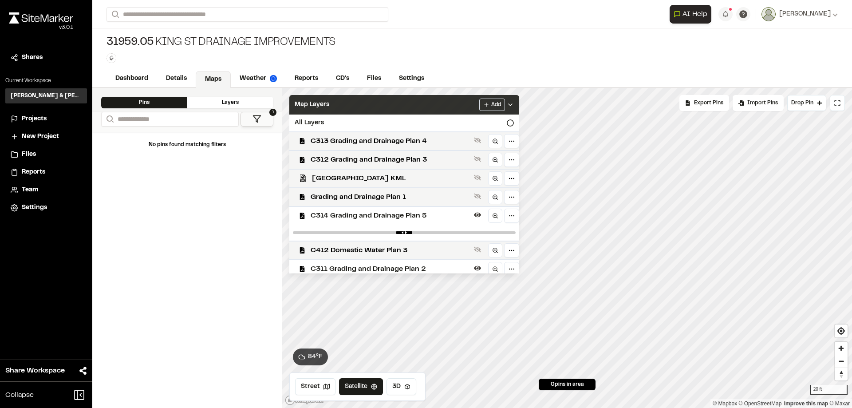
click at [407, 217] on span "C314 Grading and Drainage Plan 5" at bounding box center [391, 215] width 160 height 11
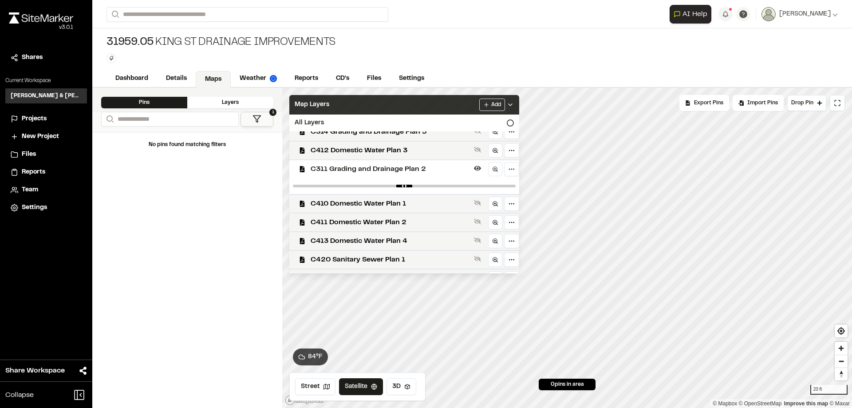
scroll to position [89, 0]
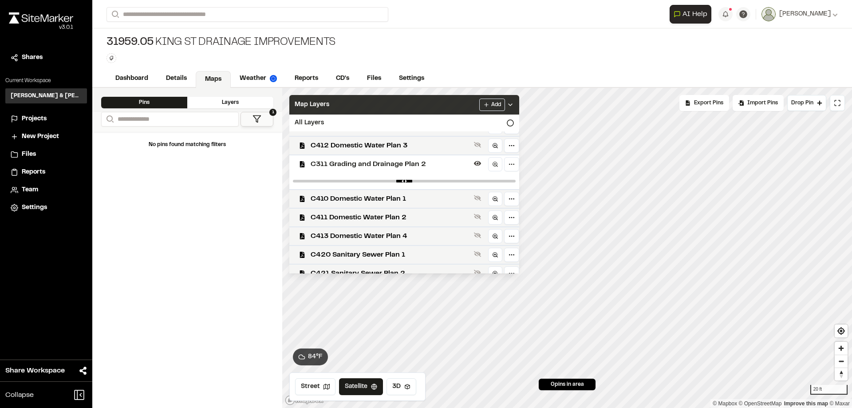
click at [411, 166] on span "C311 Grading and Drainage Plan 2" at bounding box center [391, 164] width 160 height 11
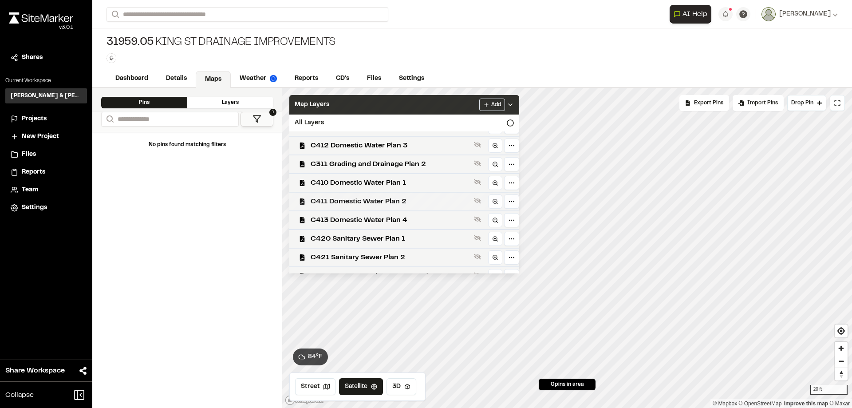
scroll to position [133, 0]
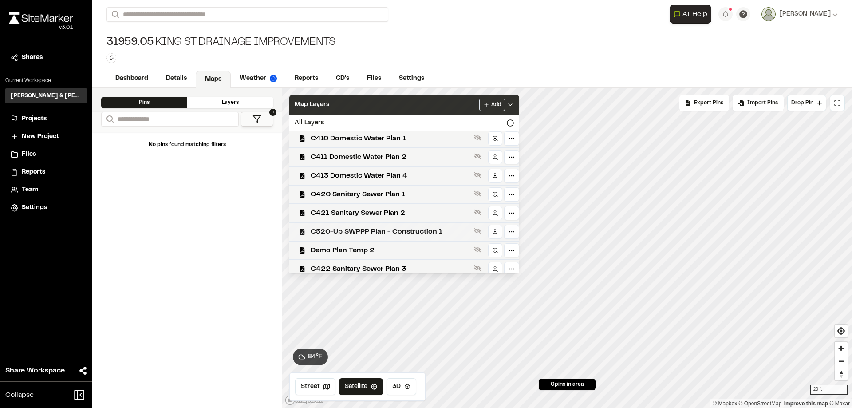
click at [401, 229] on span "C520-Up SWPPP Plan - Construction 1" at bounding box center [391, 231] width 160 height 11
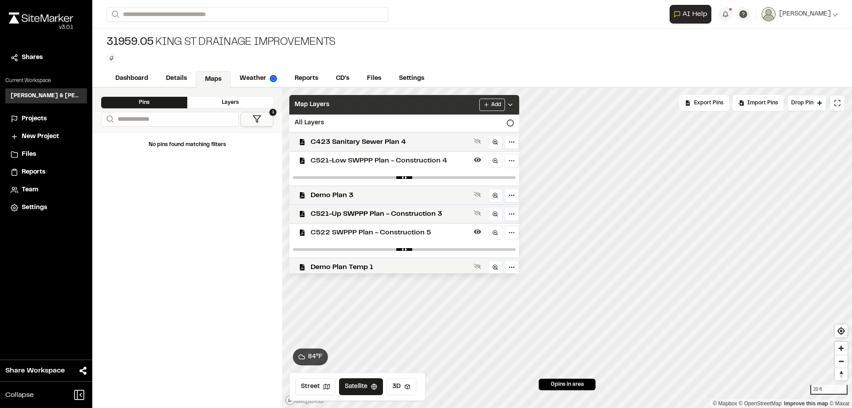
scroll to position [311, 0]
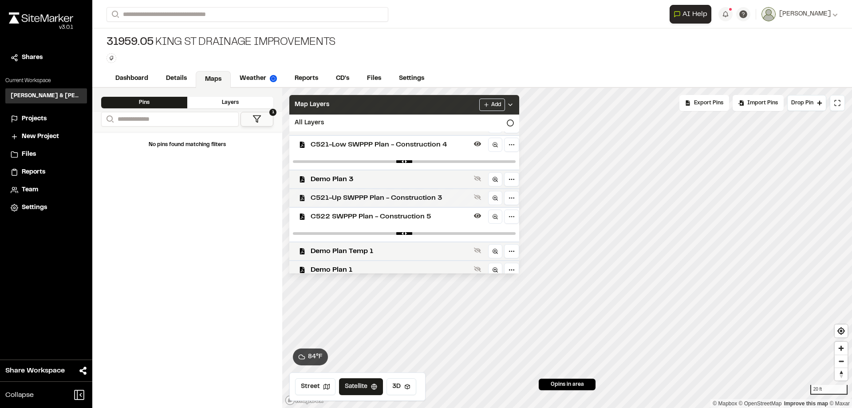
click at [412, 196] on span "C521-Up SWPPP Plan - Construction 3" at bounding box center [391, 198] width 160 height 11
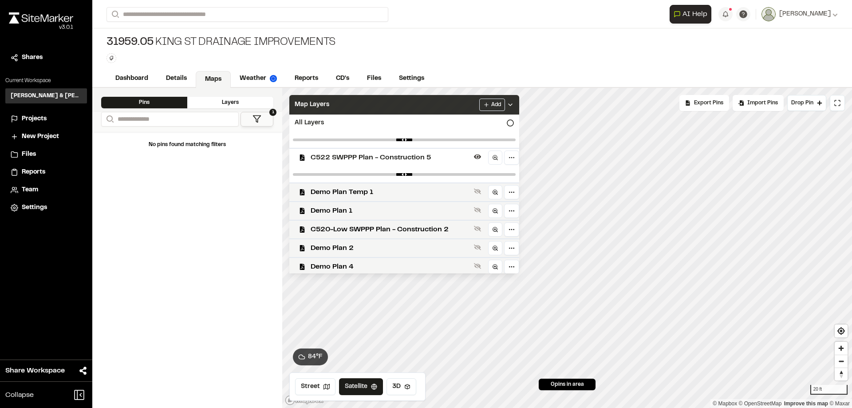
scroll to position [399, 0]
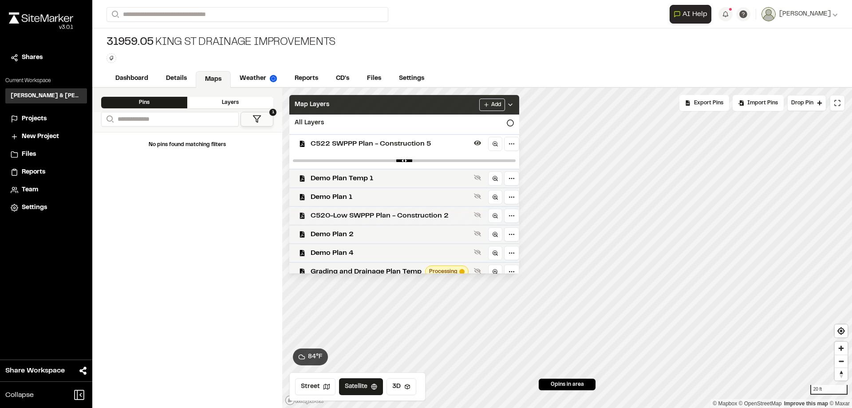
click at [416, 212] on span "C520-Low SWPPP Plan - Construction 2" at bounding box center [391, 215] width 160 height 11
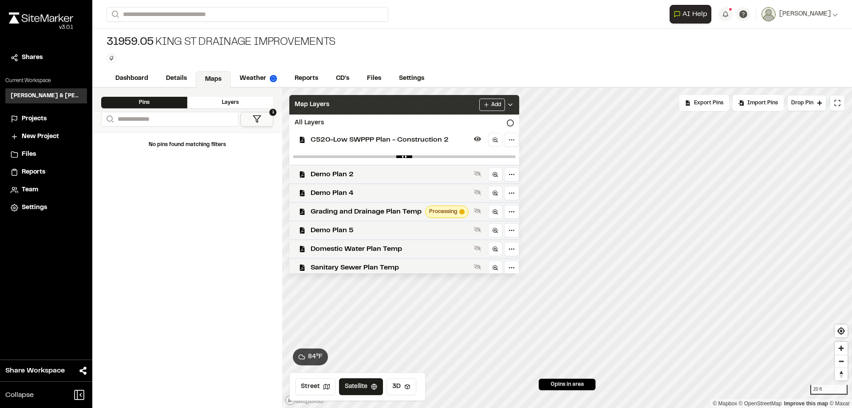
scroll to position [478, 0]
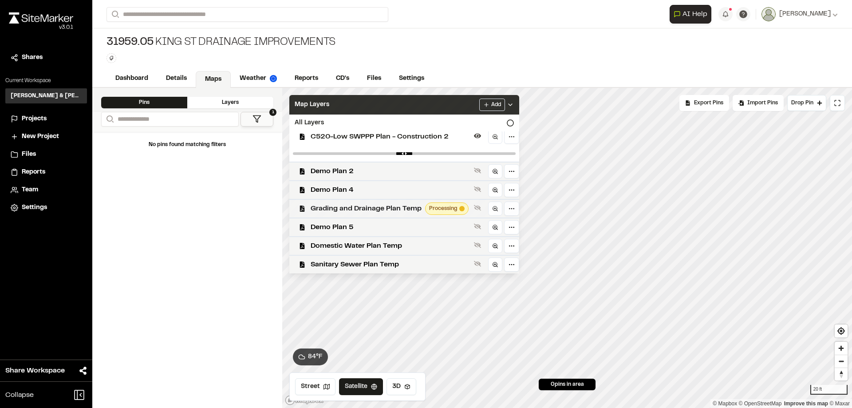
click at [388, 208] on span "Grading and Drainage Plan Temp" at bounding box center [366, 208] width 111 height 11
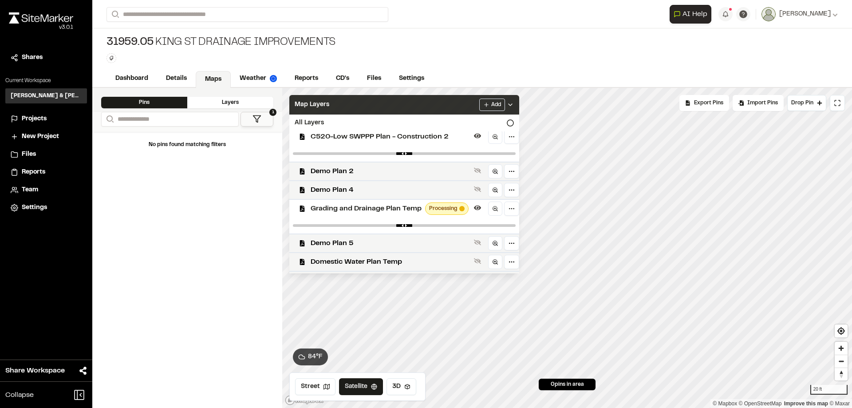
click at [388, 208] on span "Grading and Drainage Plan Temp" at bounding box center [366, 208] width 111 height 11
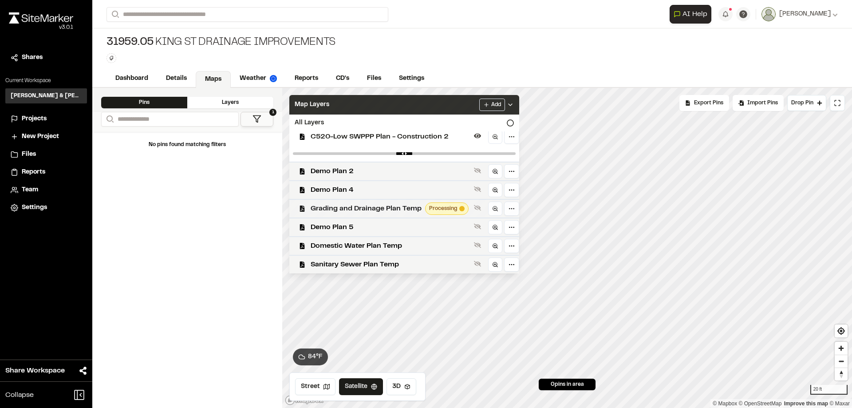
click at [455, 212] on span "Processing" at bounding box center [443, 209] width 28 height 8
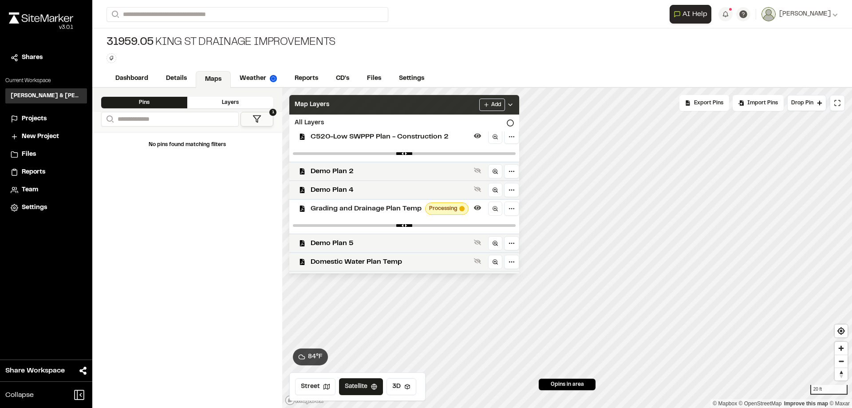
click at [405, 209] on span "Grading and Drainage Plan Temp" at bounding box center [366, 208] width 111 height 11
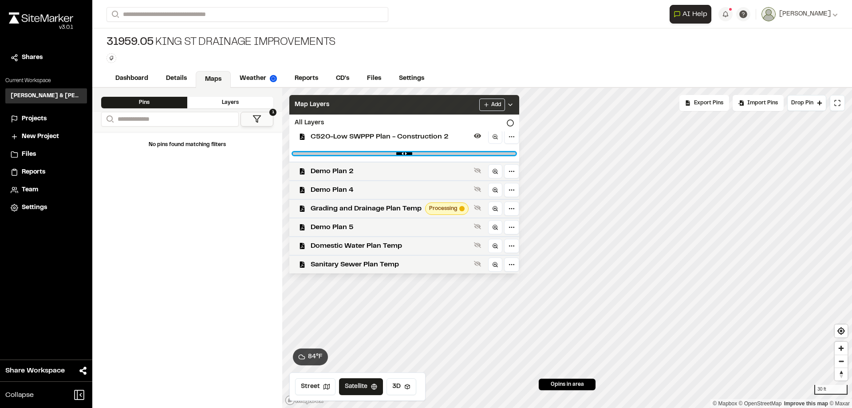
drag, startPoint x: 508, startPoint y: 154, endPoint x: 490, endPoint y: 152, distance: 18.4
type input "****"
click at [490, 152] on input "range" at bounding box center [404, 153] width 223 height 3
click at [420, 138] on span "C520-Low SWPPP Plan - Construction 2" at bounding box center [391, 136] width 160 height 11
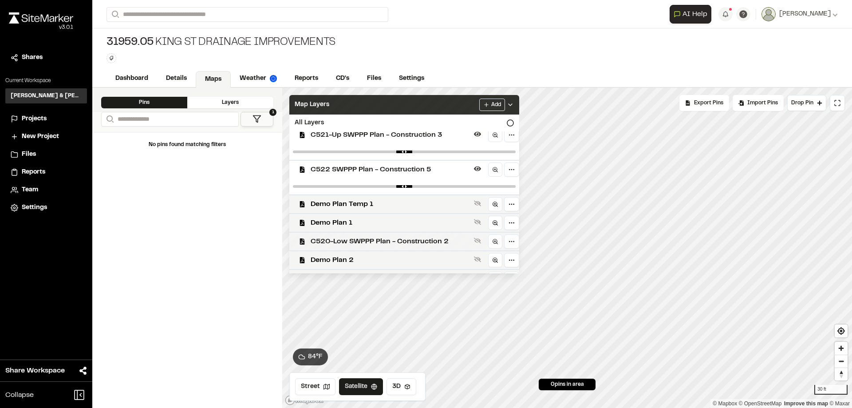
scroll to position [329, 0]
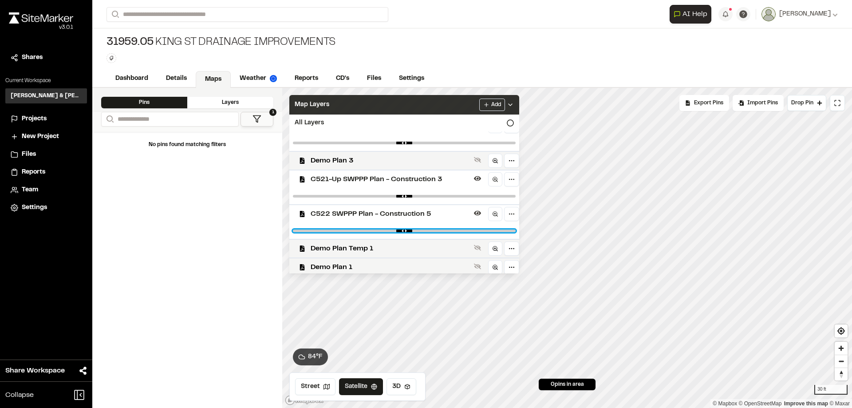
drag, startPoint x: 507, startPoint y: 230, endPoint x: 422, endPoint y: 232, distance: 84.8
type input "****"
click at [422, 232] on input "range" at bounding box center [404, 230] width 223 height 3
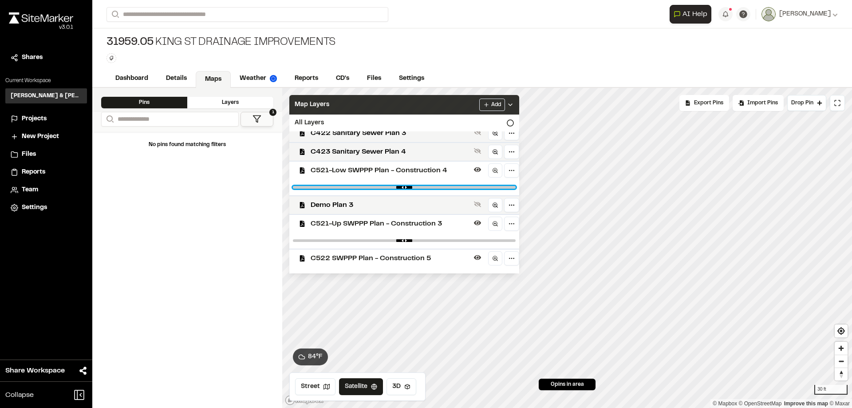
type input "****"
click at [460, 188] on input "range" at bounding box center [404, 187] width 223 height 3
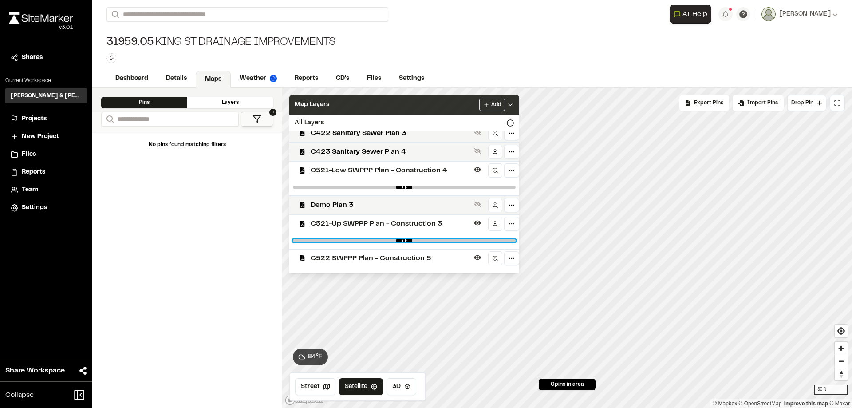
drag, startPoint x: 507, startPoint y: 240, endPoint x: 490, endPoint y: 237, distance: 17.2
type input "****"
click at [490, 239] on input "range" at bounding box center [404, 240] width 223 height 3
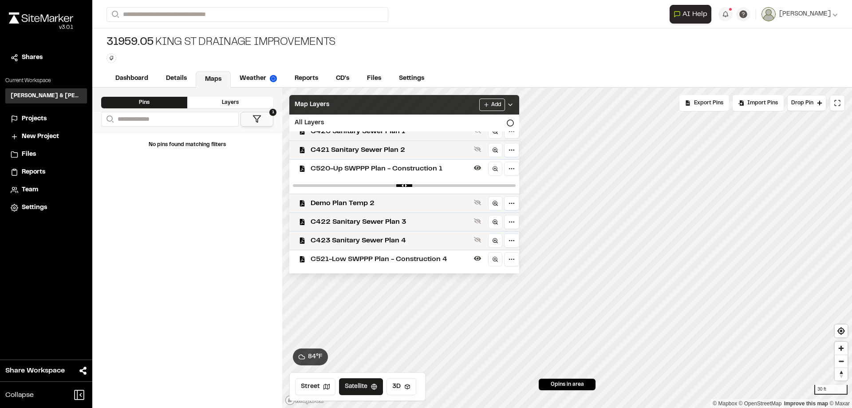
scroll to position [152, 0]
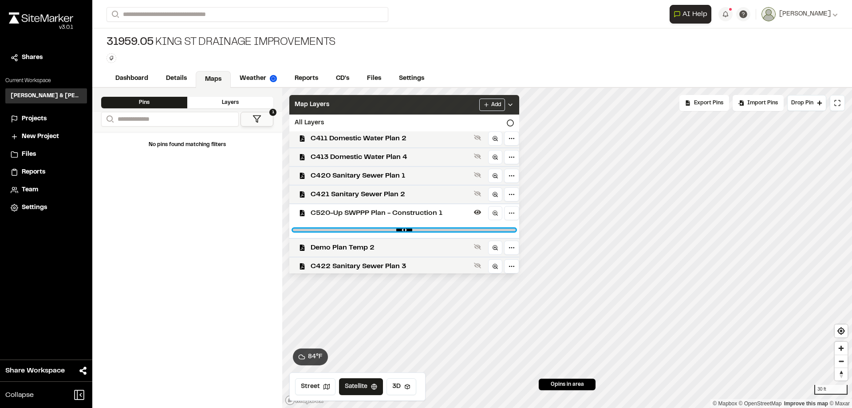
drag, startPoint x: 510, startPoint y: 231, endPoint x: 438, endPoint y: 226, distance: 72.0
type input "****"
click at [438, 229] on input "range" at bounding box center [404, 230] width 223 height 3
click at [448, 104] on div "Map Layers Add" at bounding box center [404, 105] width 230 height 20
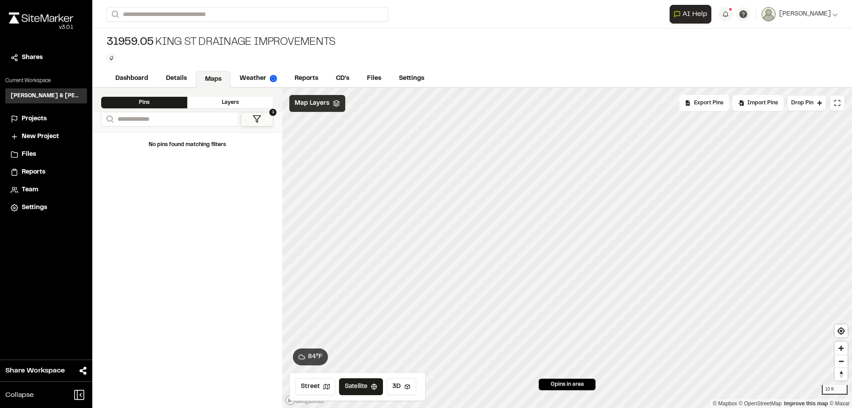
scroll to position [0, 0]
click at [548, 380] on div "Click to Drop Pin 0 pins in area Export Pins Available Datums Datums Apply Conv…" at bounding box center [567, 248] width 570 height 320
click at [340, 105] on div "Map Layers" at bounding box center [317, 103] width 56 height 17
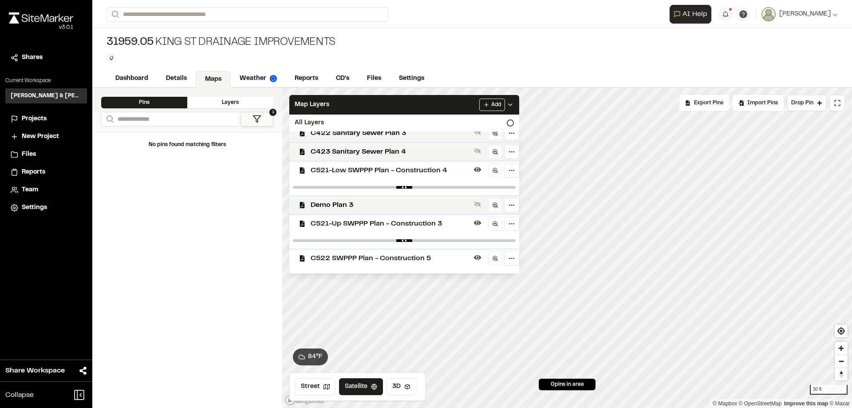
scroll to position [329, 0]
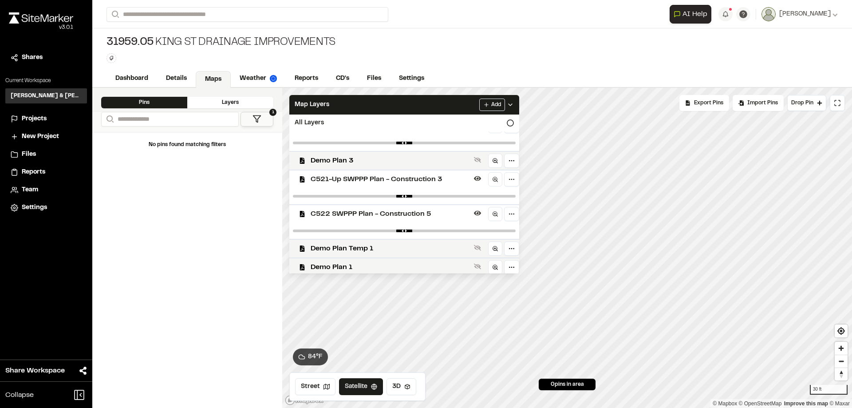
click at [404, 215] on span "C522 SWPPP Plan - Construction 5" at bounding box center [391, 214] width 160 height 11
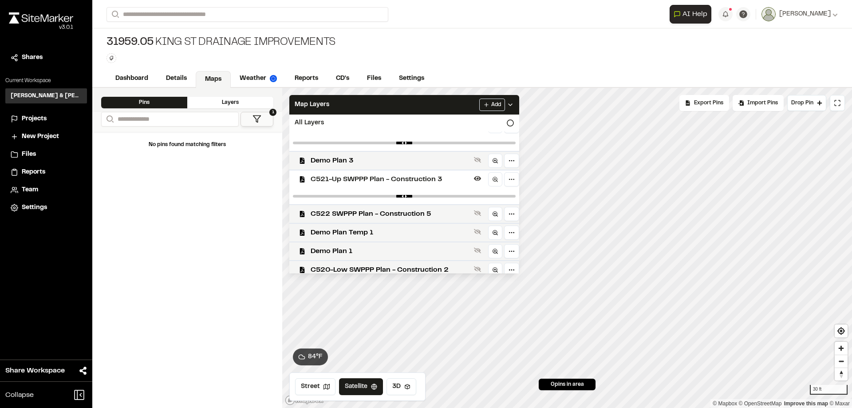
scroll to position [241, 0]
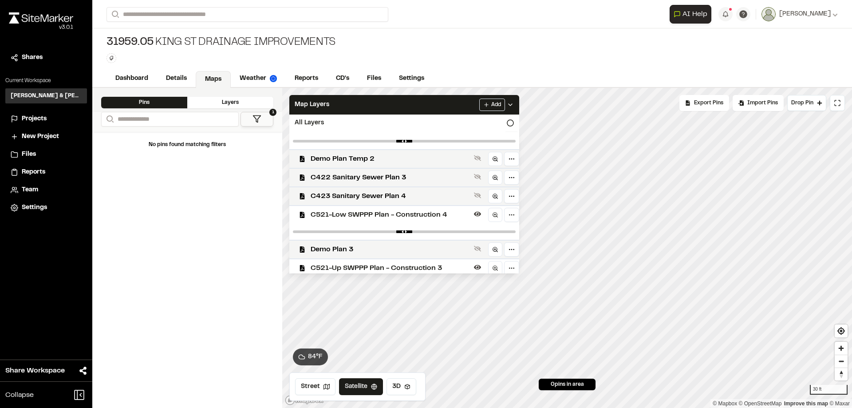
click at [404, 215] on span "C521-Low SWPPP Plan - Construction 4" at bounding box center [391, 215] width 160 height 11
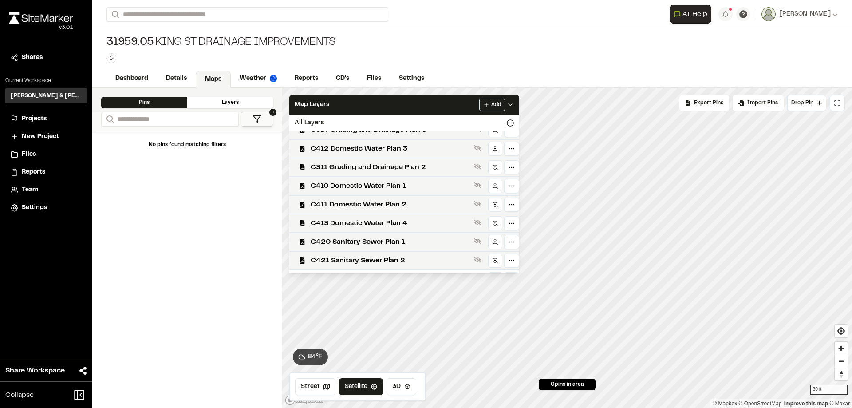
scroll to position [0, 0]
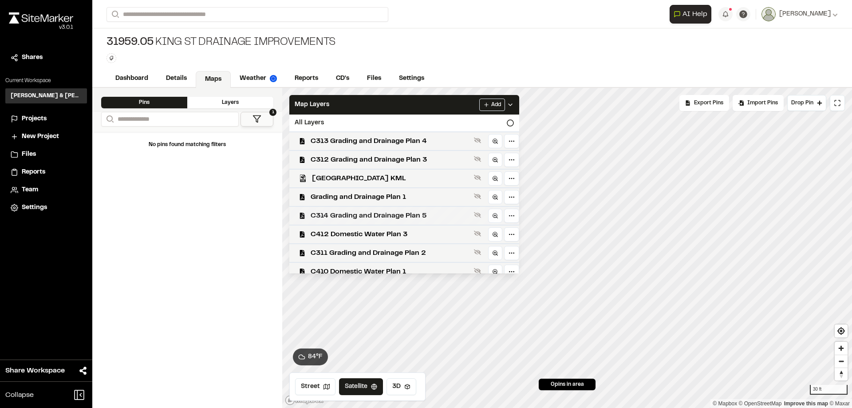
click at [390, 218] on span "C314 Grading and Drainage Plan 5" at bounding box center [391, 215] width 160 height 11
